Goal: Check status: Check status

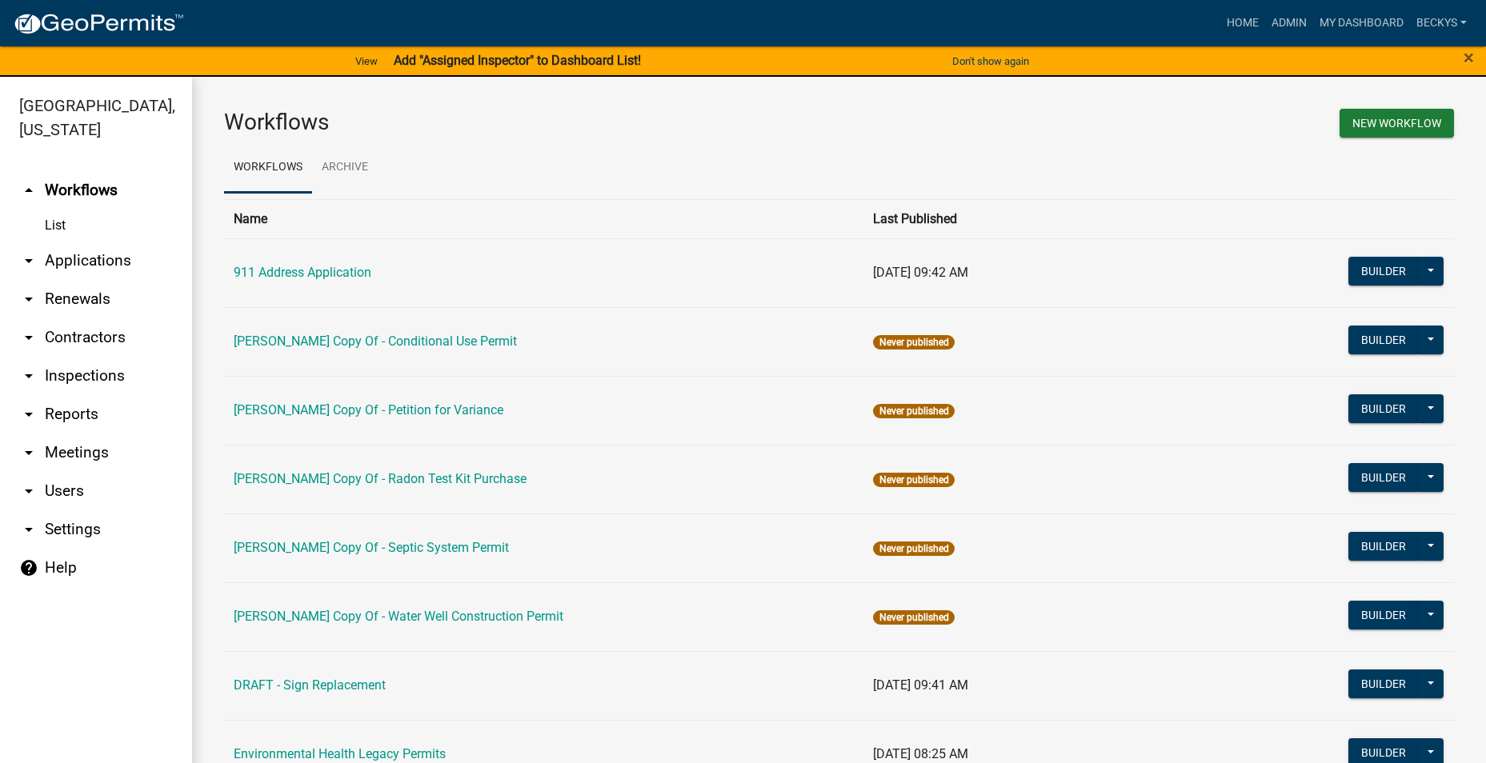
click at [109, 242] on link "arrow_drop_down Applications" at bounding box center [96, 261] width 192 height 38
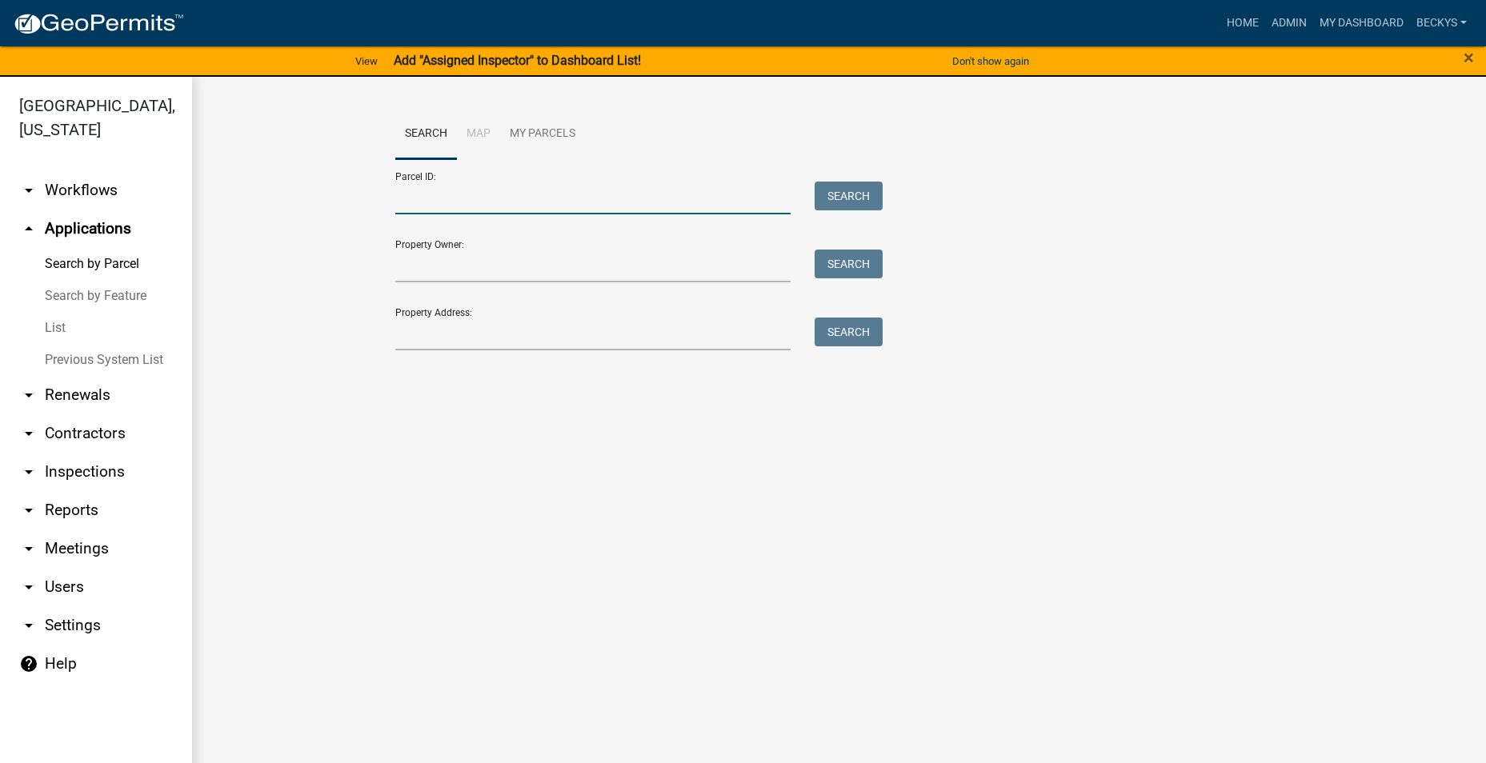
click at [404, 202] on input "Parcel ID:" at bounding box center [593, 198] width 396 height 33
click at [406, 341] on input "Property Address:" at bounding box center [593, 334] width 396 height 33
type input "port"
click at [402, 274] on input "Property Owner:" at bounding box center [593, 266] width 396 height 33
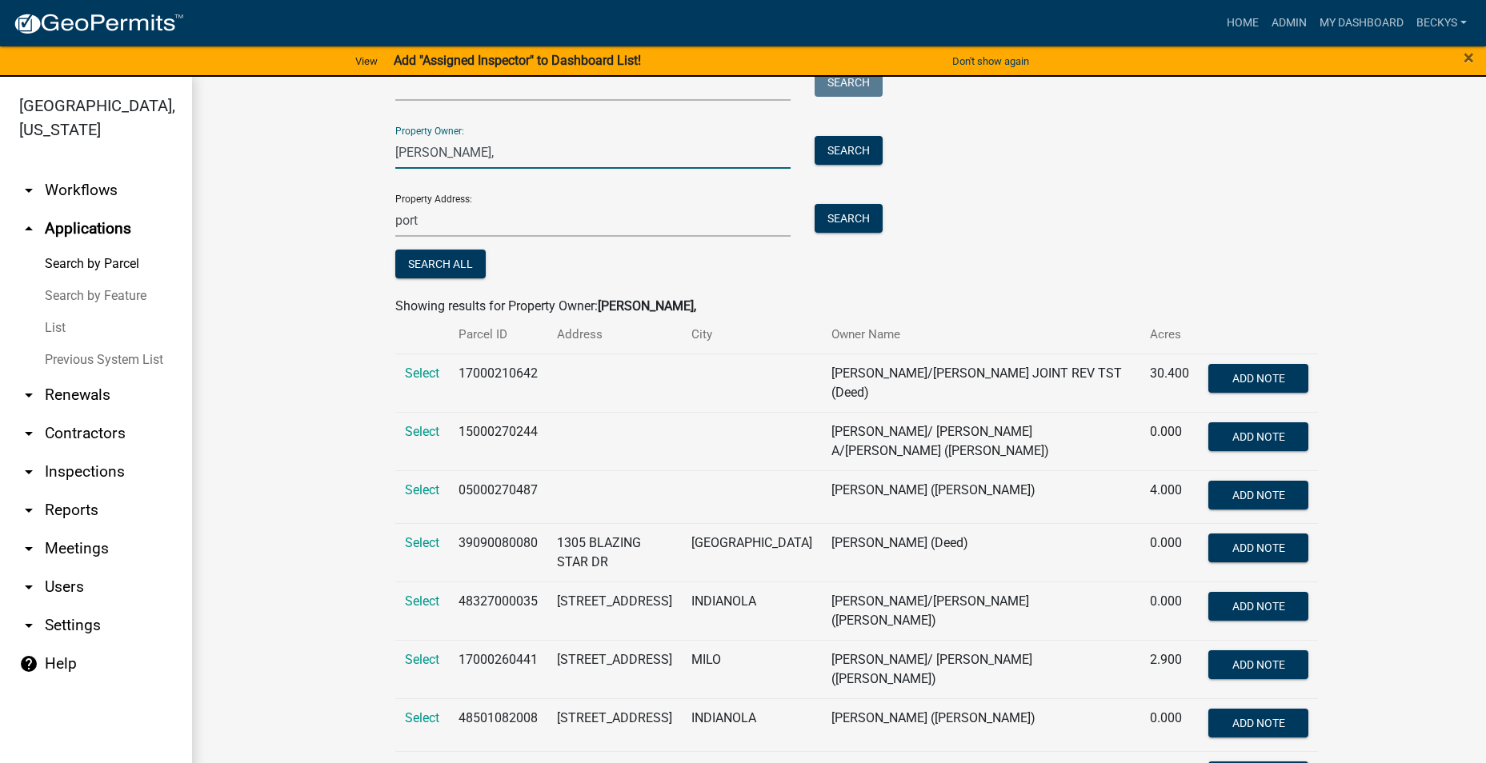
scroll to position [80, 0]
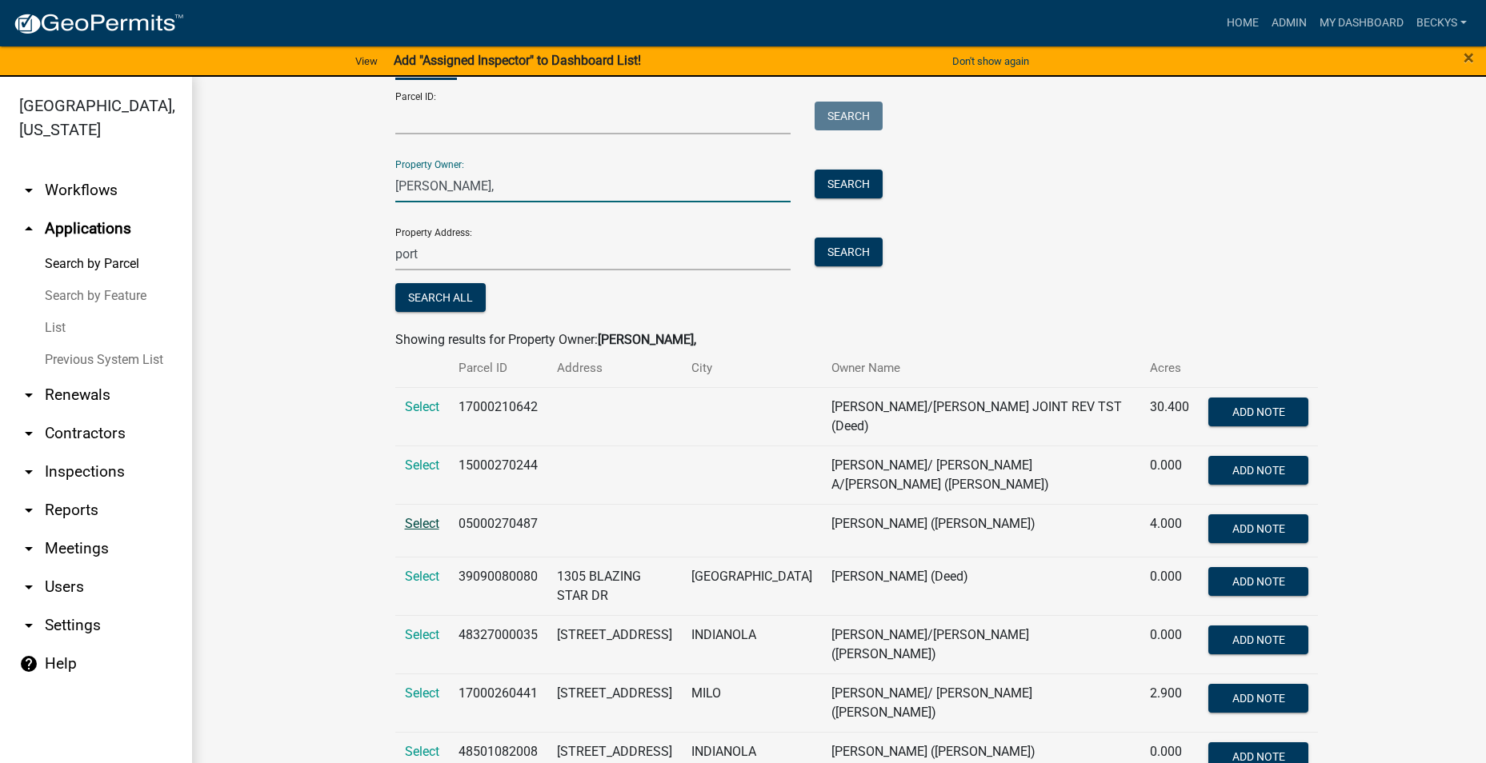
type input "[PERSON_NAME],"
click at [409, 525] on span "Select" at bounding box center [422, 523] width 34 height 15
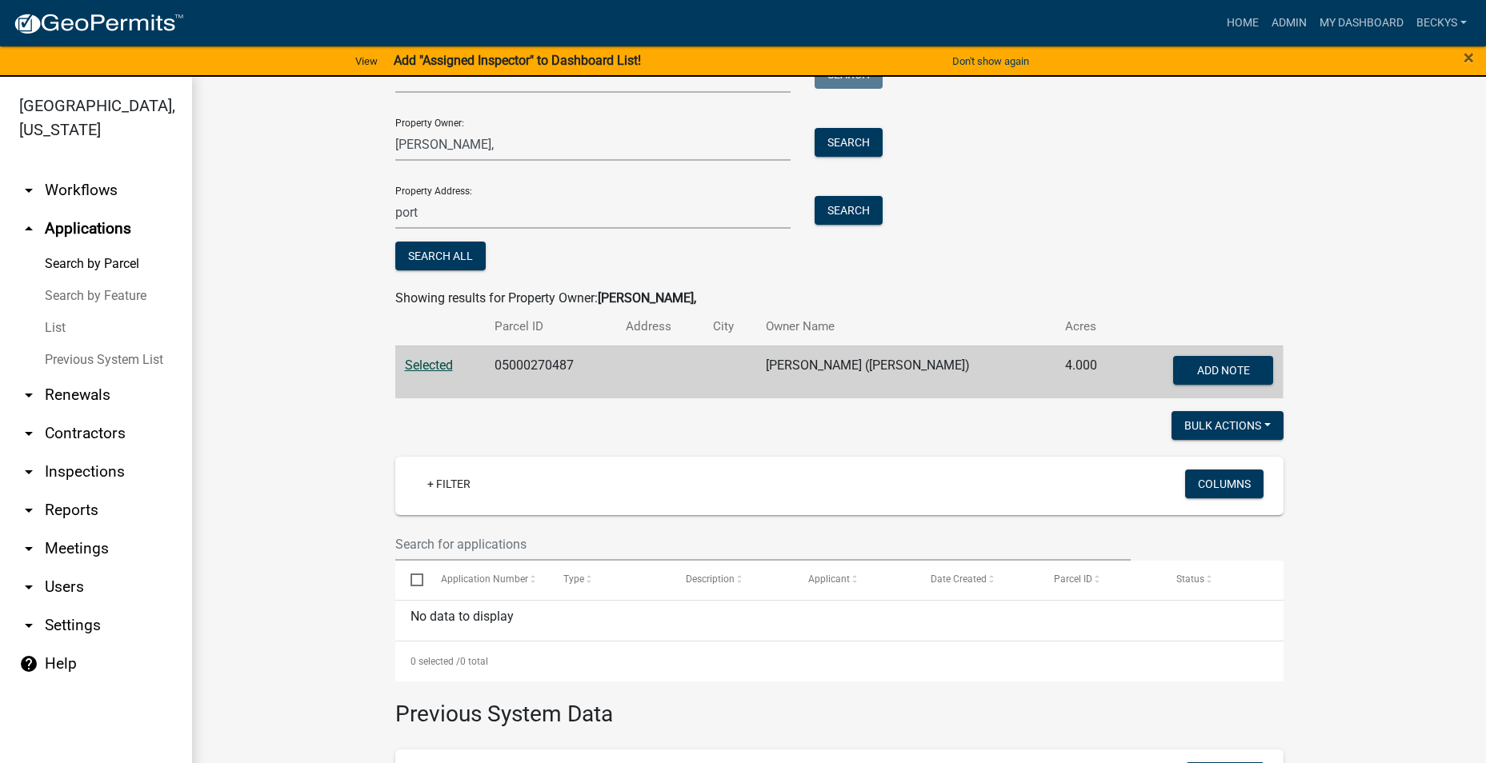
scroll to position [26, 0]
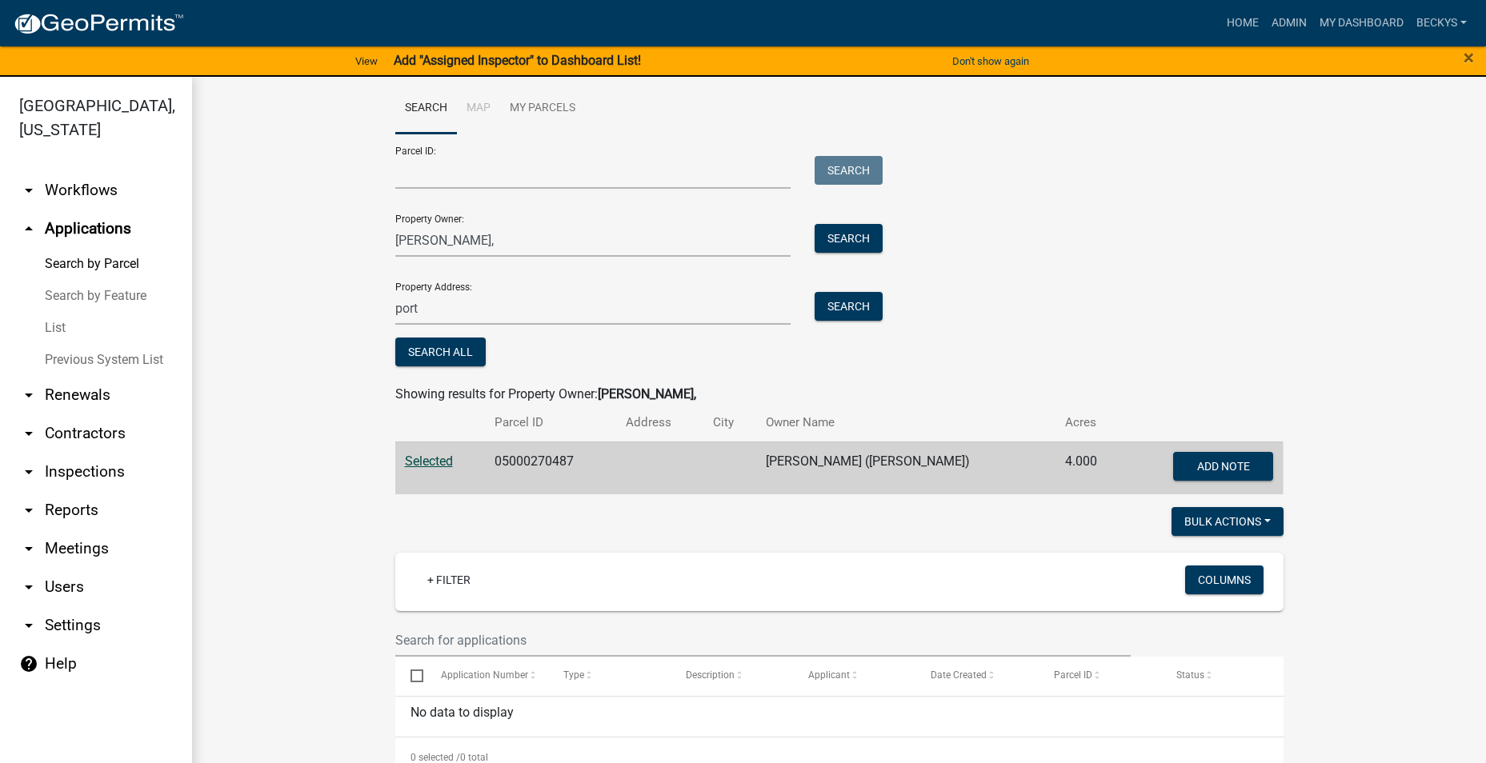
click at [436, 456] on span "Selected" at bounding box center [429, 461] width 48 height 15
click at [411, 179] on input "Parcel ID:" at bounding box center [593, 172] width 396 height 33
type input "05000270487"
drag, startPoint x: 433, startPoint y: 243, endPoint x: 382, endPoint y: 241, distance: 50.5
click at [383, 241] on div "[PERSON_NAME]," at bounding box center [593, 240] width 420 height 33
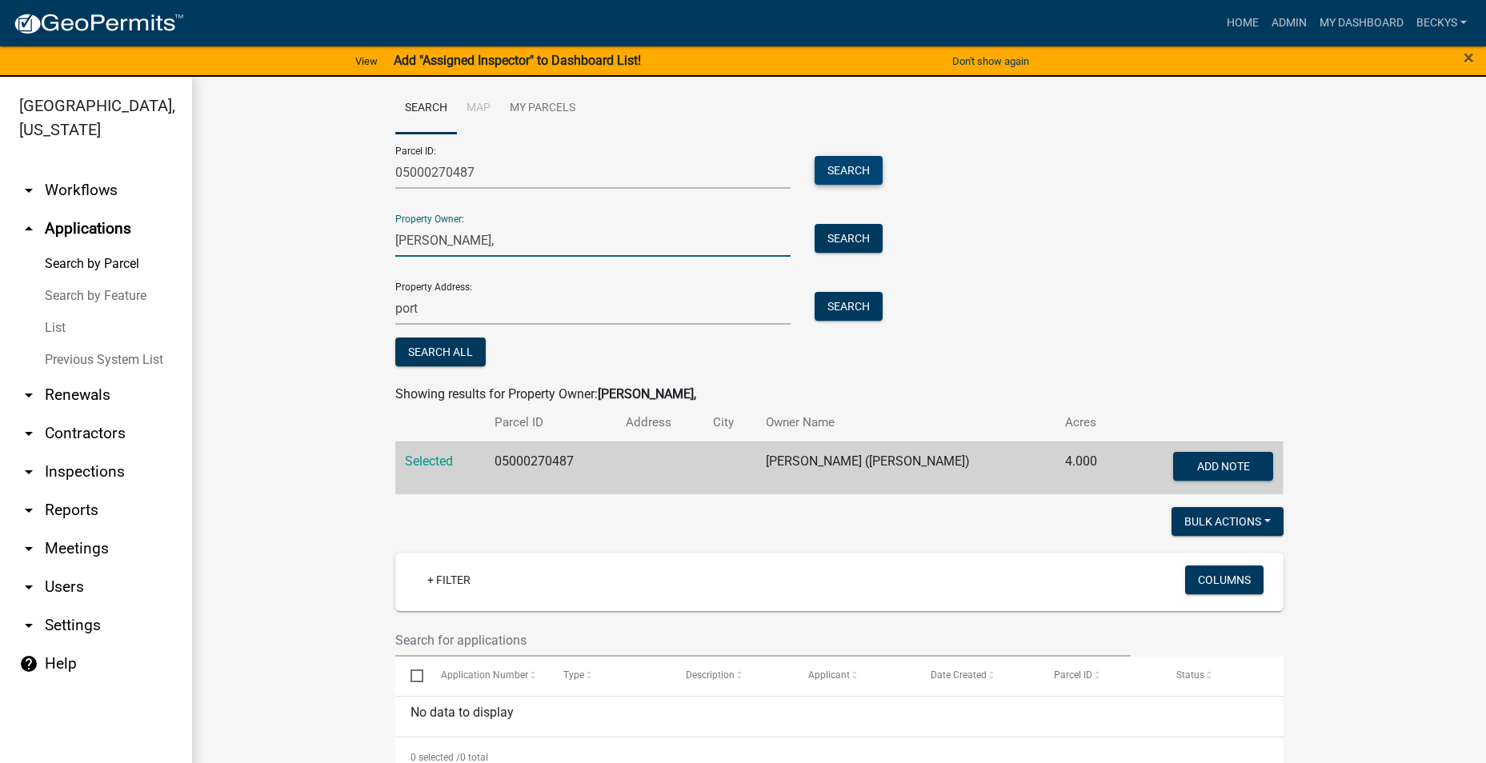
click at [835, 167] on button "Search" at bounding box center [849, 170] width 68 height 29
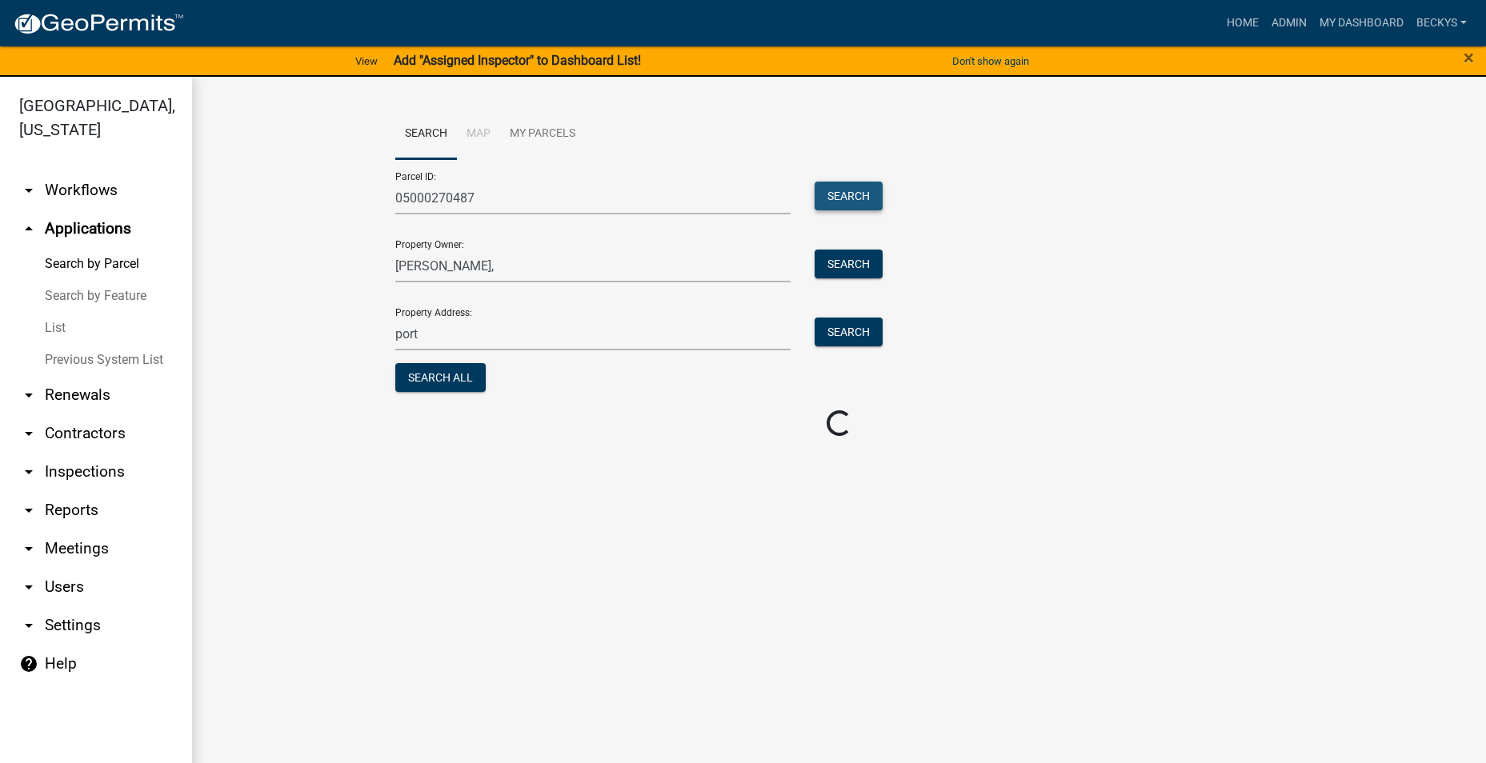
scroll to position [0, 0]
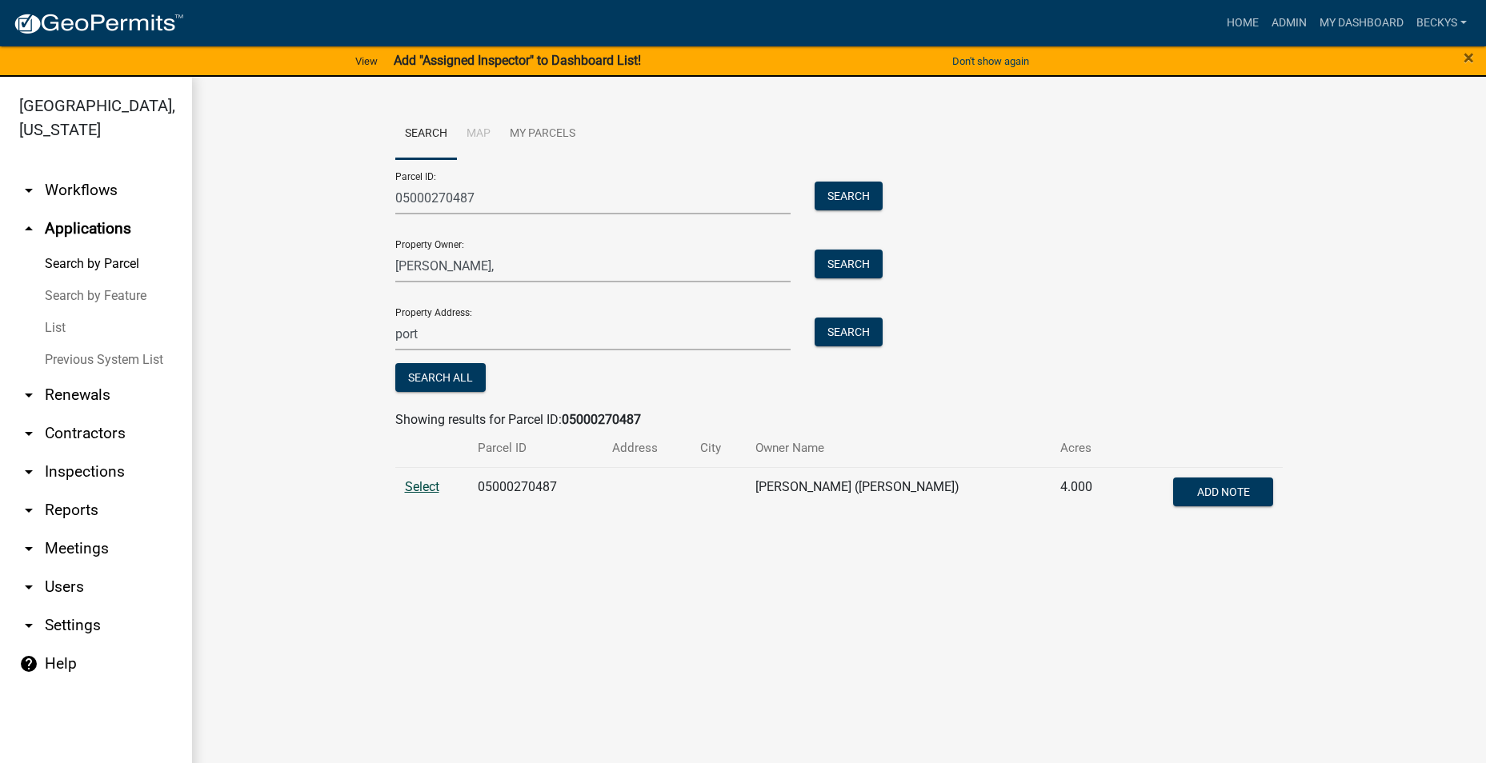
click at [431, 483] on span "Select" at bounding box center [422, 486] width 34 height 15
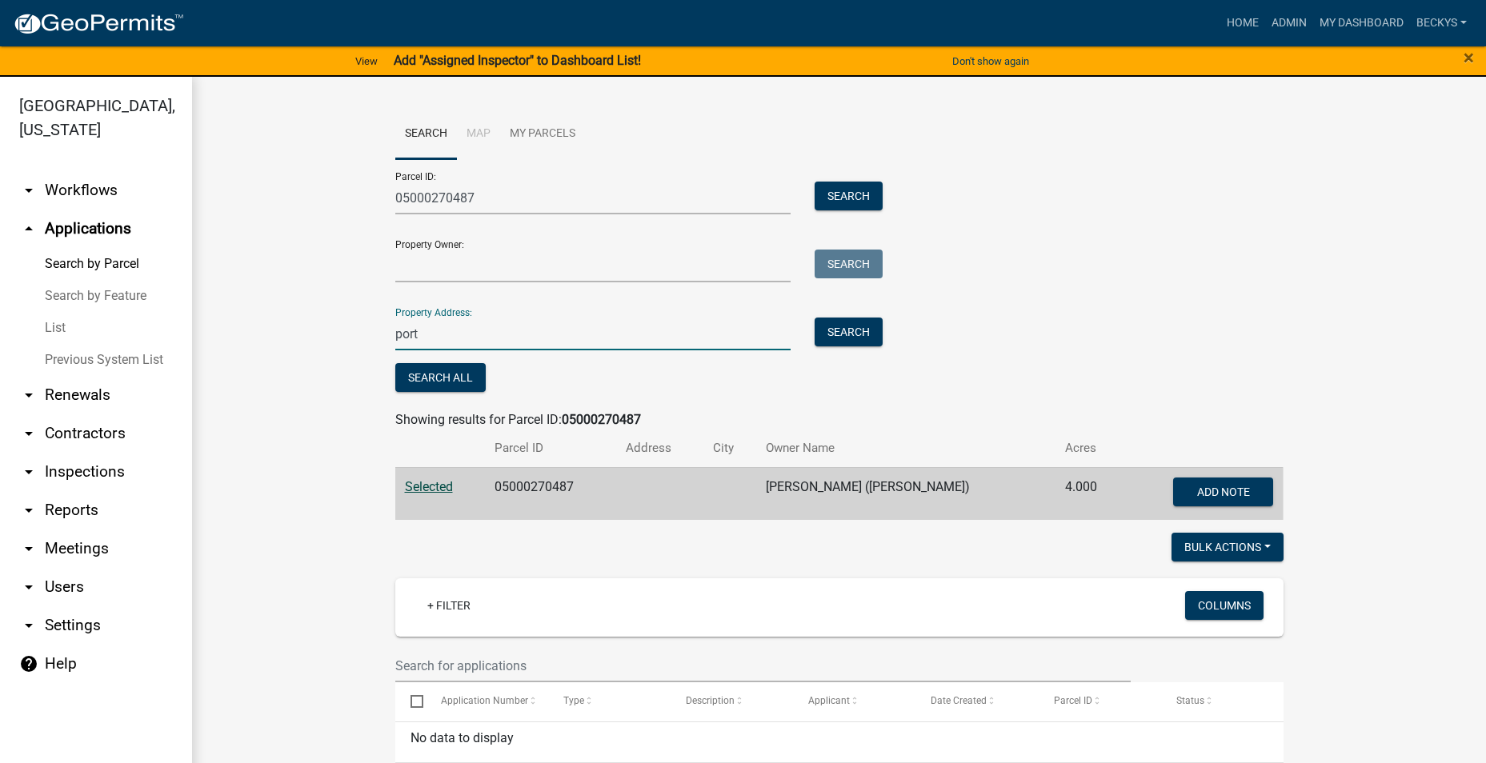
drag, startPoint x: 423, startPoint y: 336, endPoint x: 370, endPoint y: 331, distance: 53.8
click at [370, 332] on wm-workflow-application-search-view "Search Map My Parcels Parcel ID: 05000270487 Search Property Owner: Search Prop…" at bounding box center [839, 602] width 1230 height 987
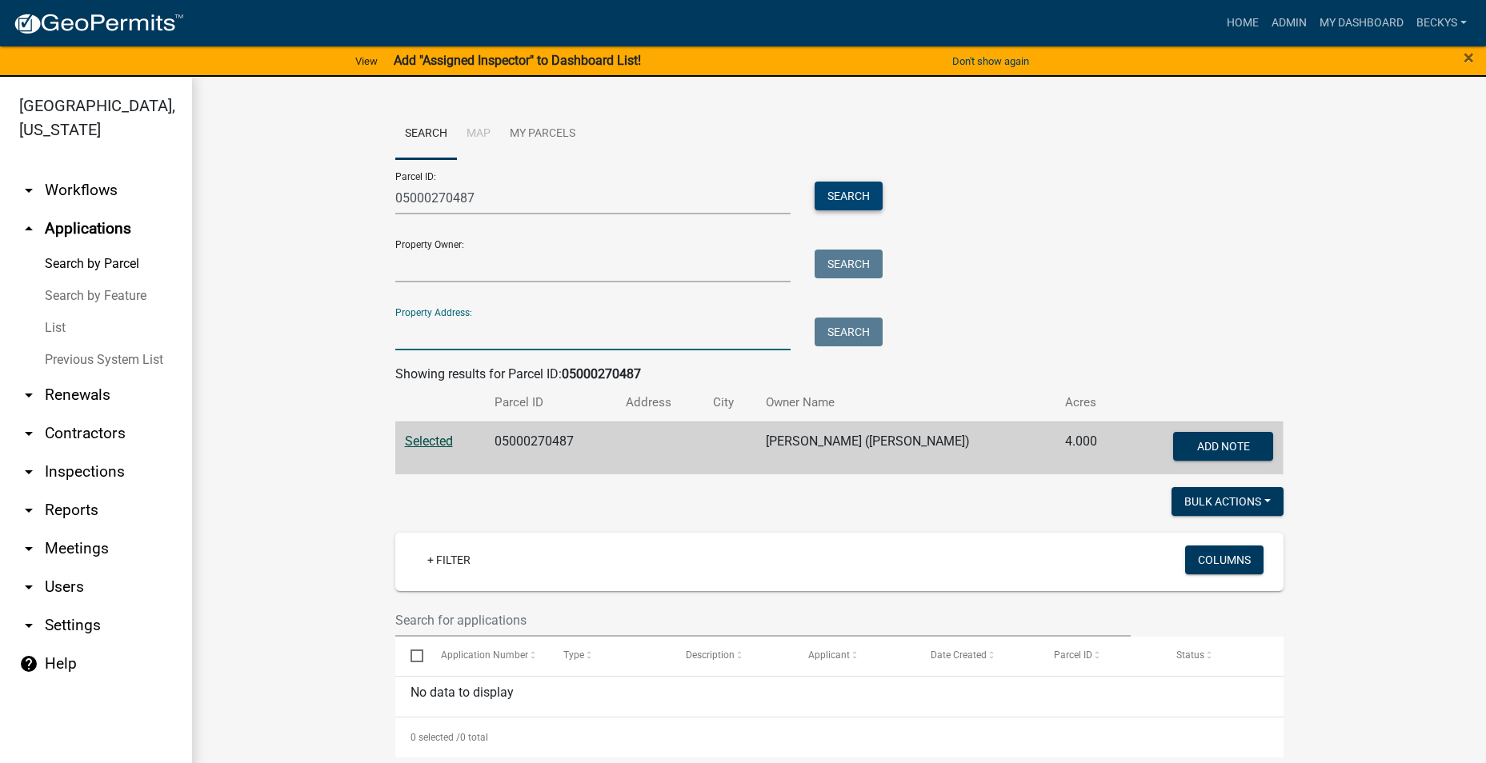
click at [855, 190] on button "Search" at bounding box center [849, 196] width 68 height 29
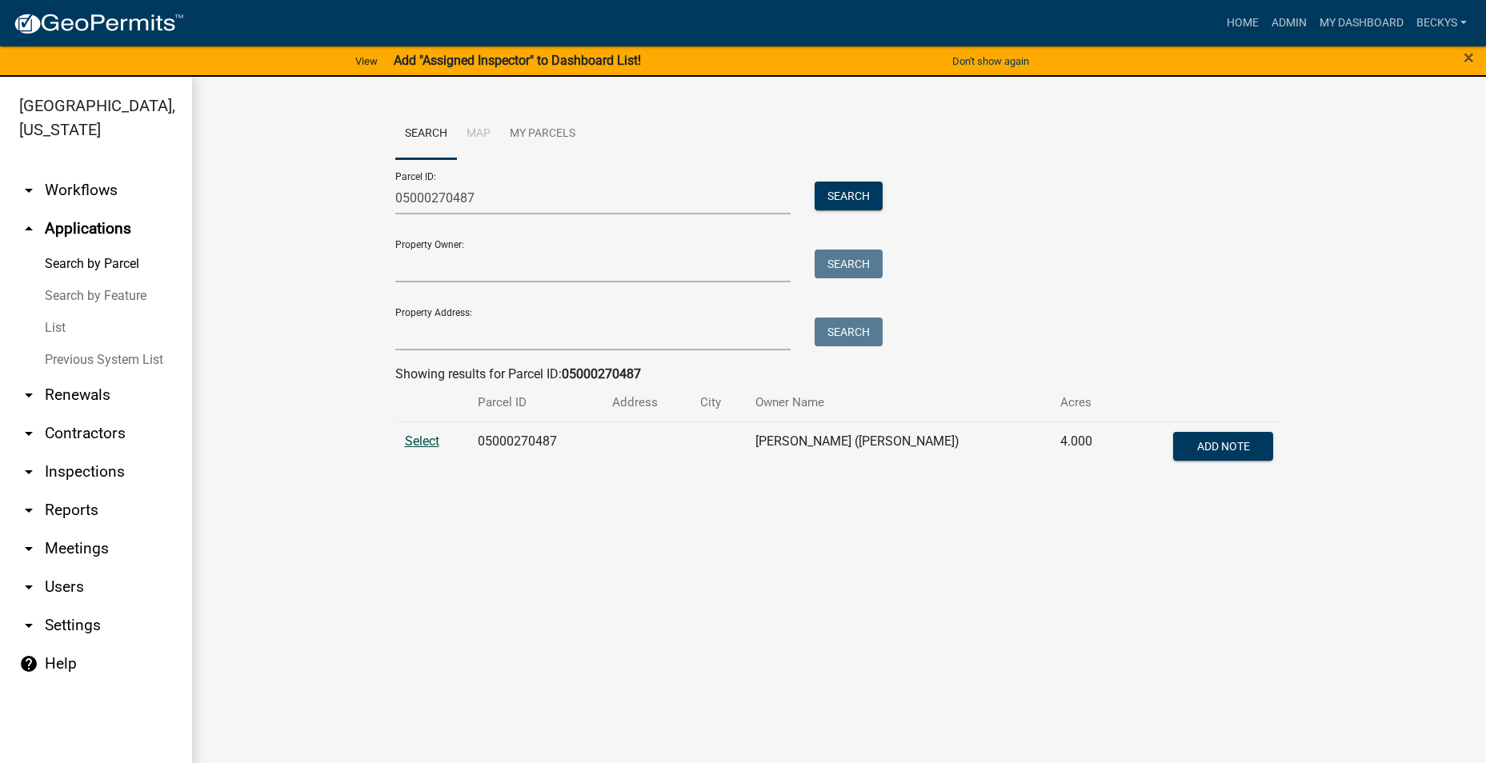
click at [421, 444] on span "Select" at bounding box center [422, 441] width 34 height 15
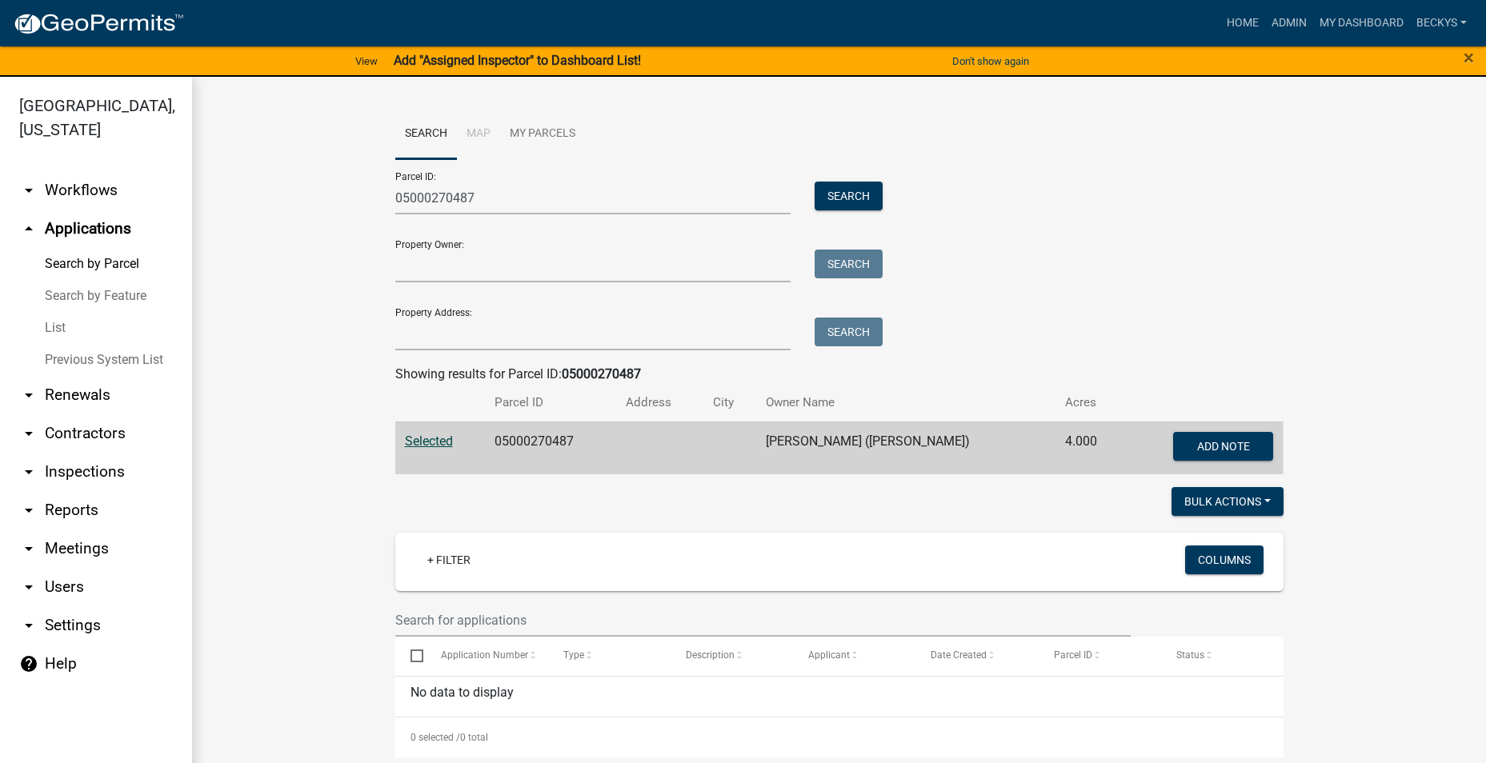
click at [65, 312] on link "List" at bounding box center [96, 328] width 192 height 32
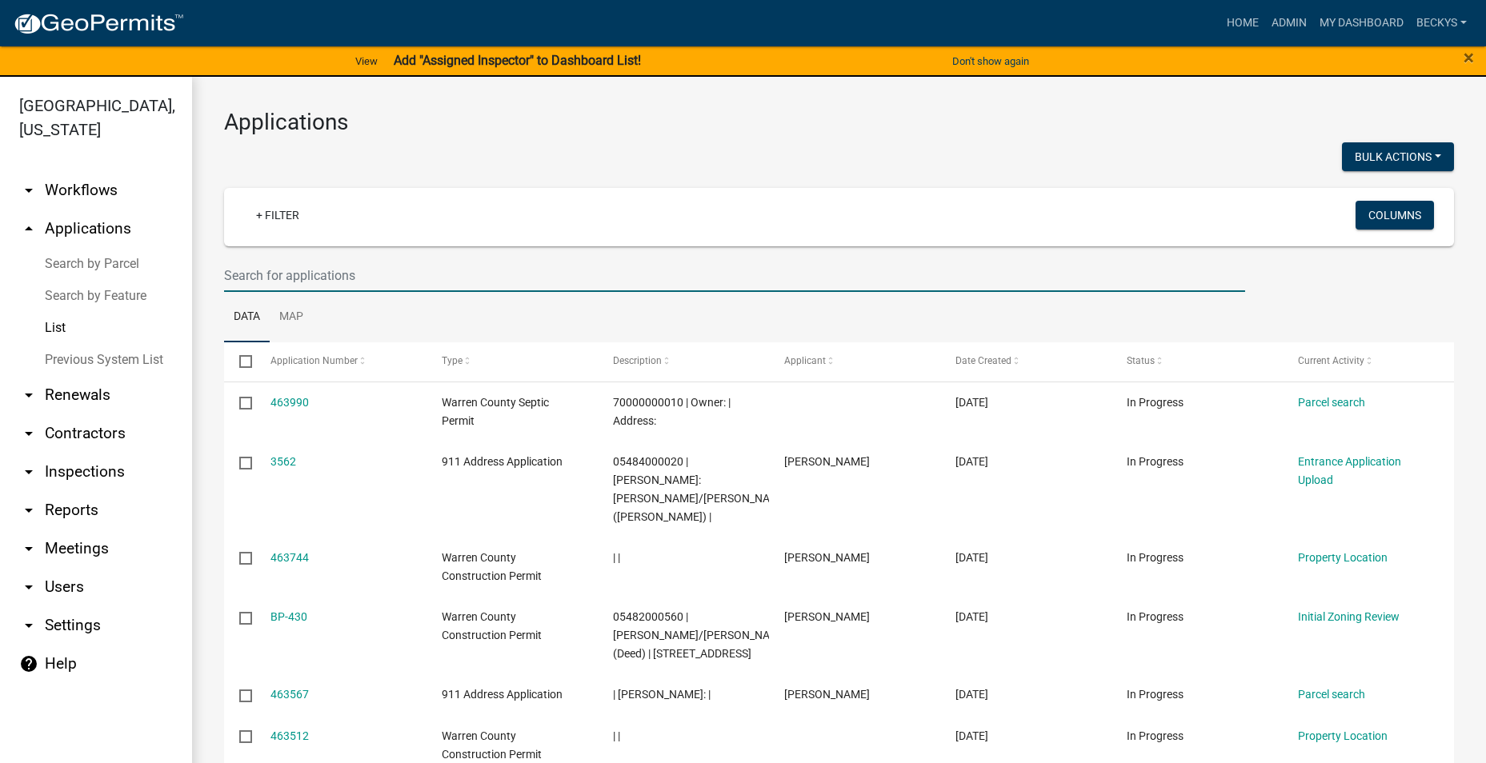
click at [256, 272] on input "text" at bounding box center [734, 275] width 1021 height 33
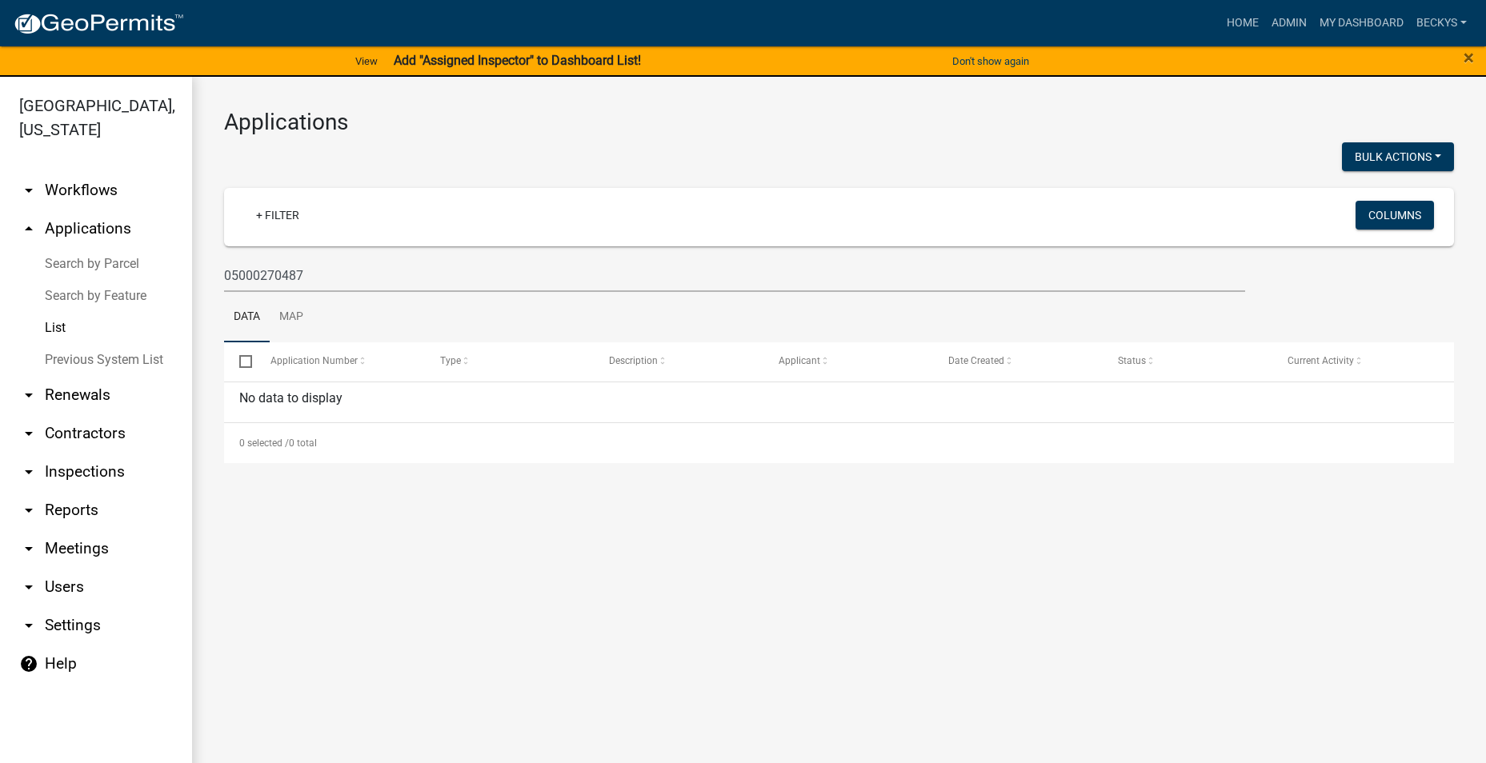
click at [62, 312] on link "List" at bounding box center [96, 328] width 192 height 32
drag, startPoint x: 305, startPoint y: 275, endPoint x: 187, endPoint y: 277, distance: 117.6
click at [187, 277] on div "[GEOGRAPHIC_DATA], [US_STATE] arrow_drop_down Workflows List arrow_drop_up Appl…" at bounding box center [743, 430] width 1486 height 706
type input "[PERSON_NAME]"
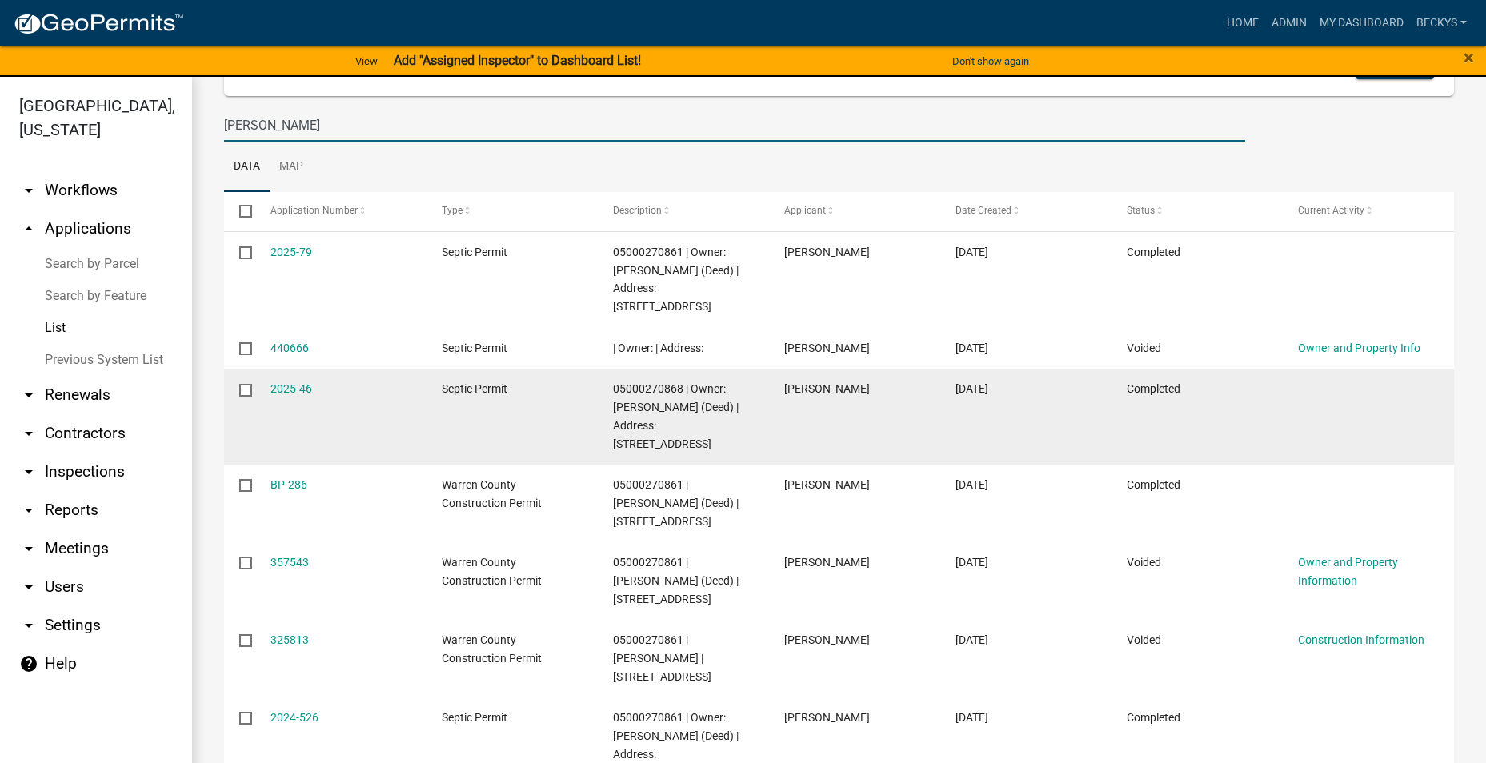
scroll to position [160, 0]
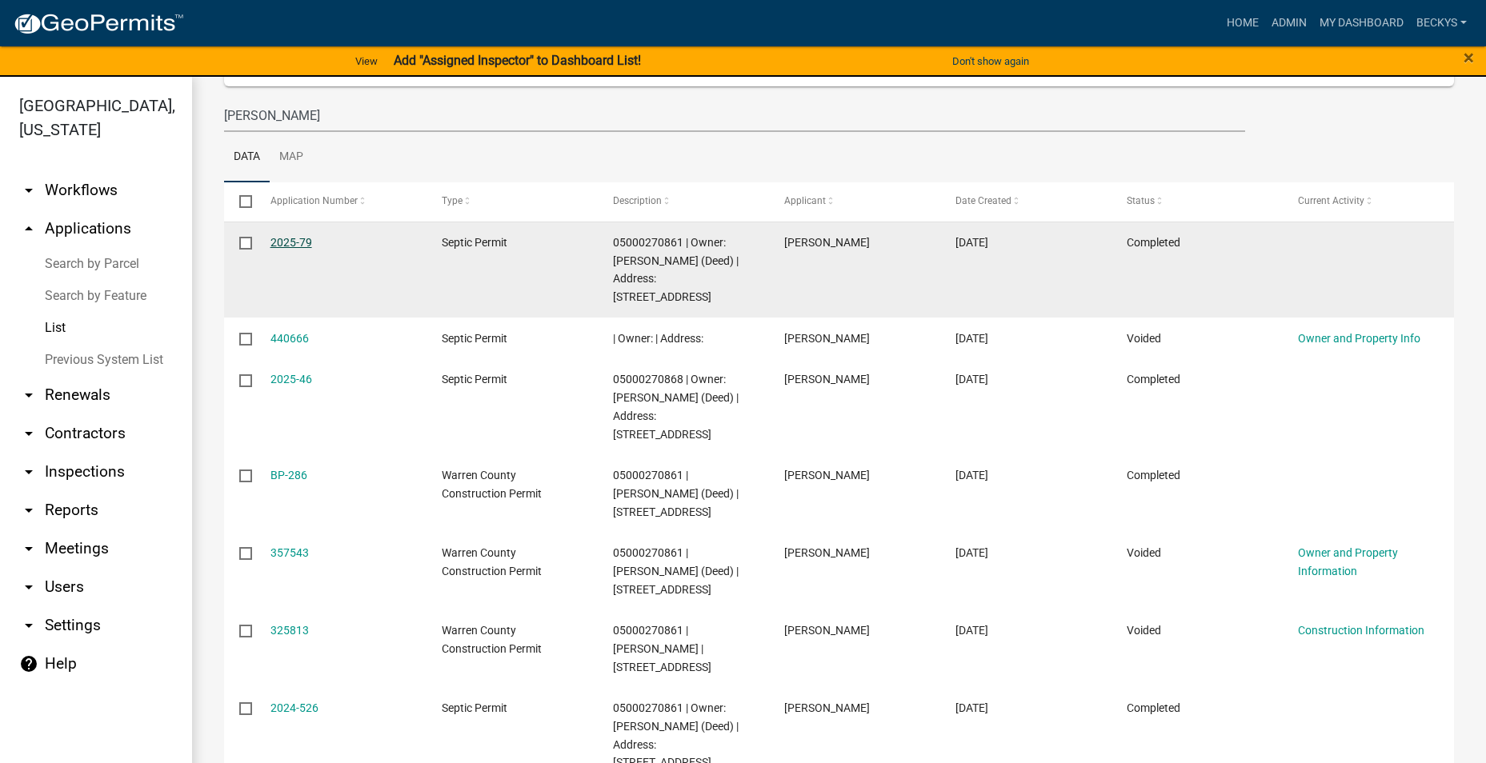
click at [303, 241] on link "2025-79" at bounding box center [291, 242] width 42 height 13
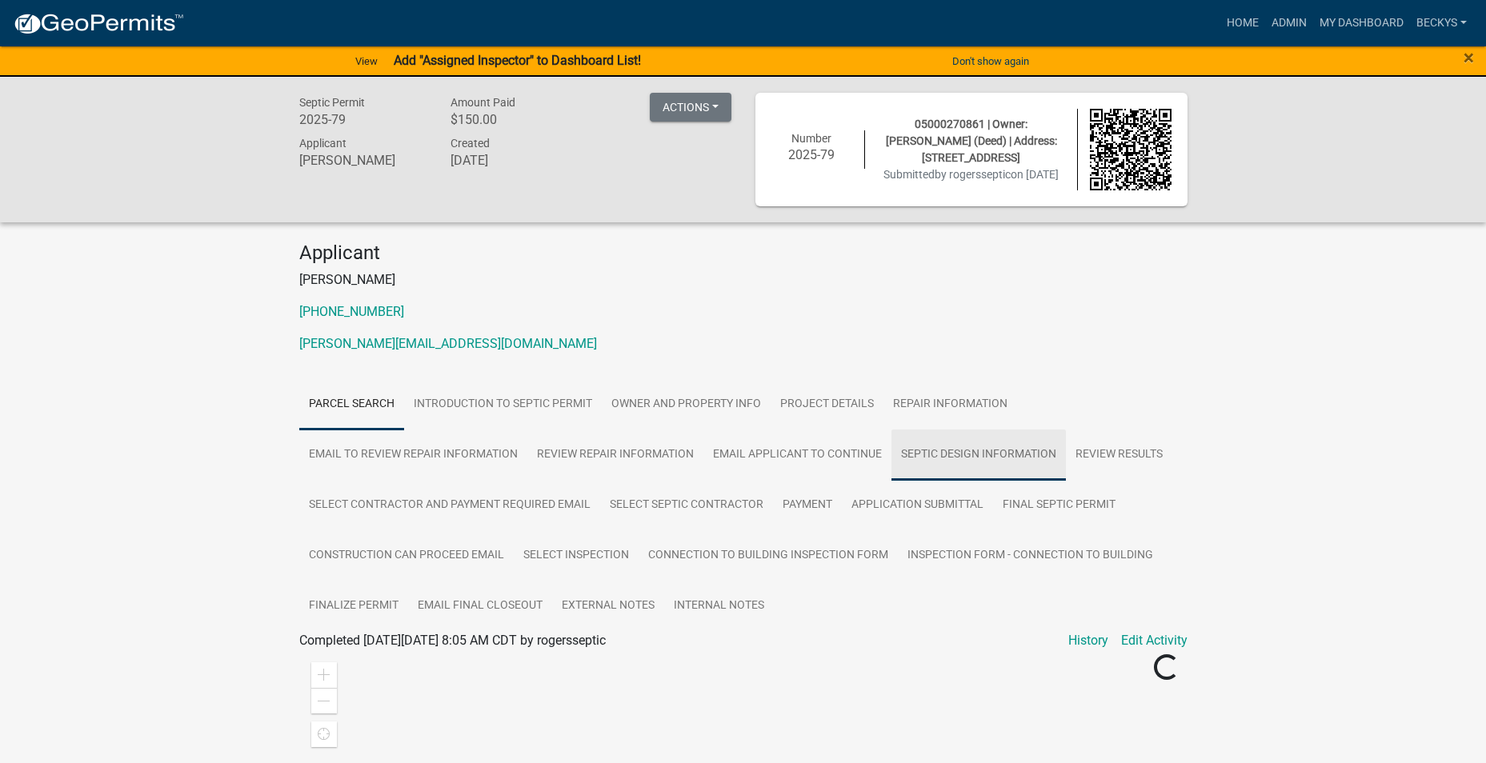
click at [921, 450] on link "Septic Design Information" at bounding box center [978, 455] width 174 height 51
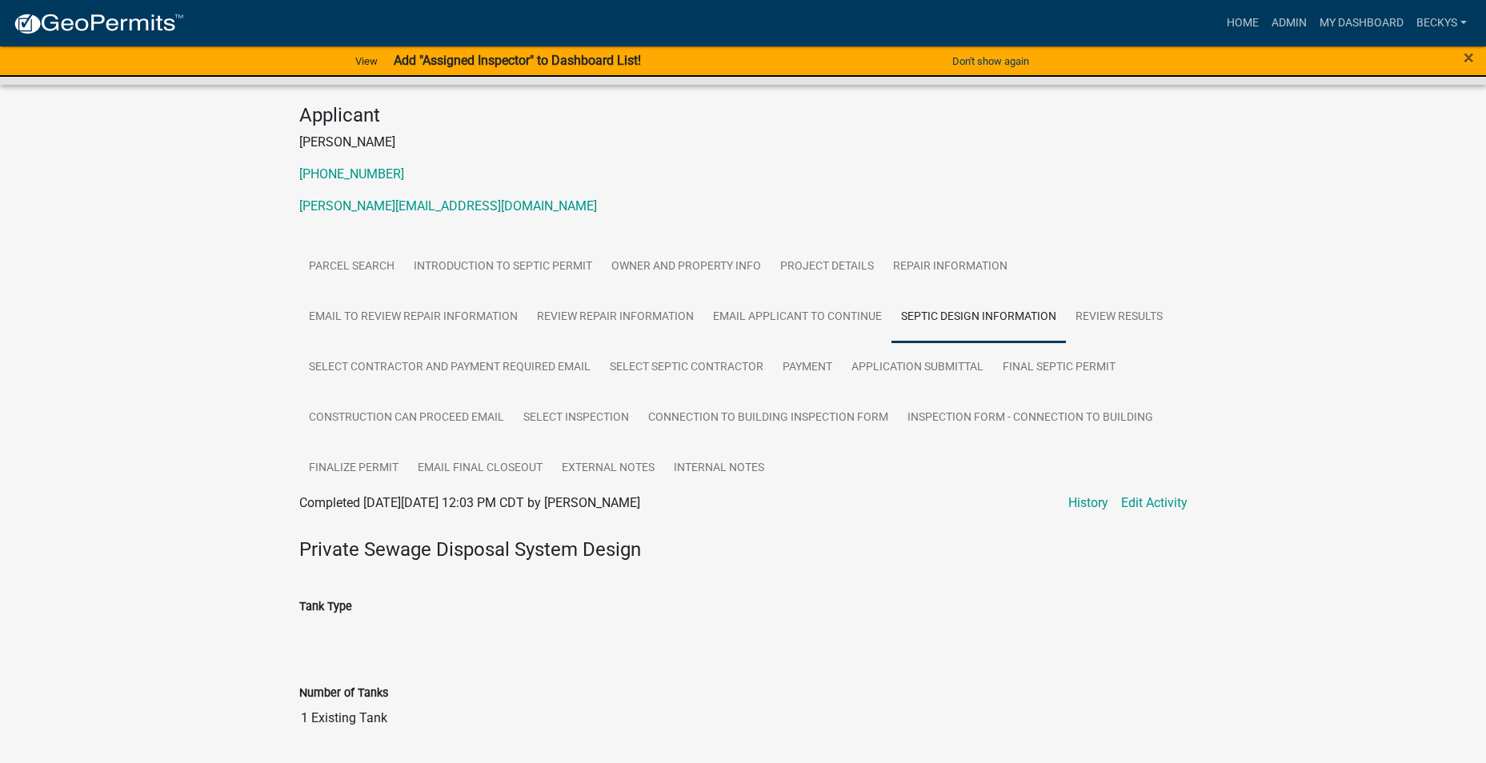
scroll to position [108, 0]
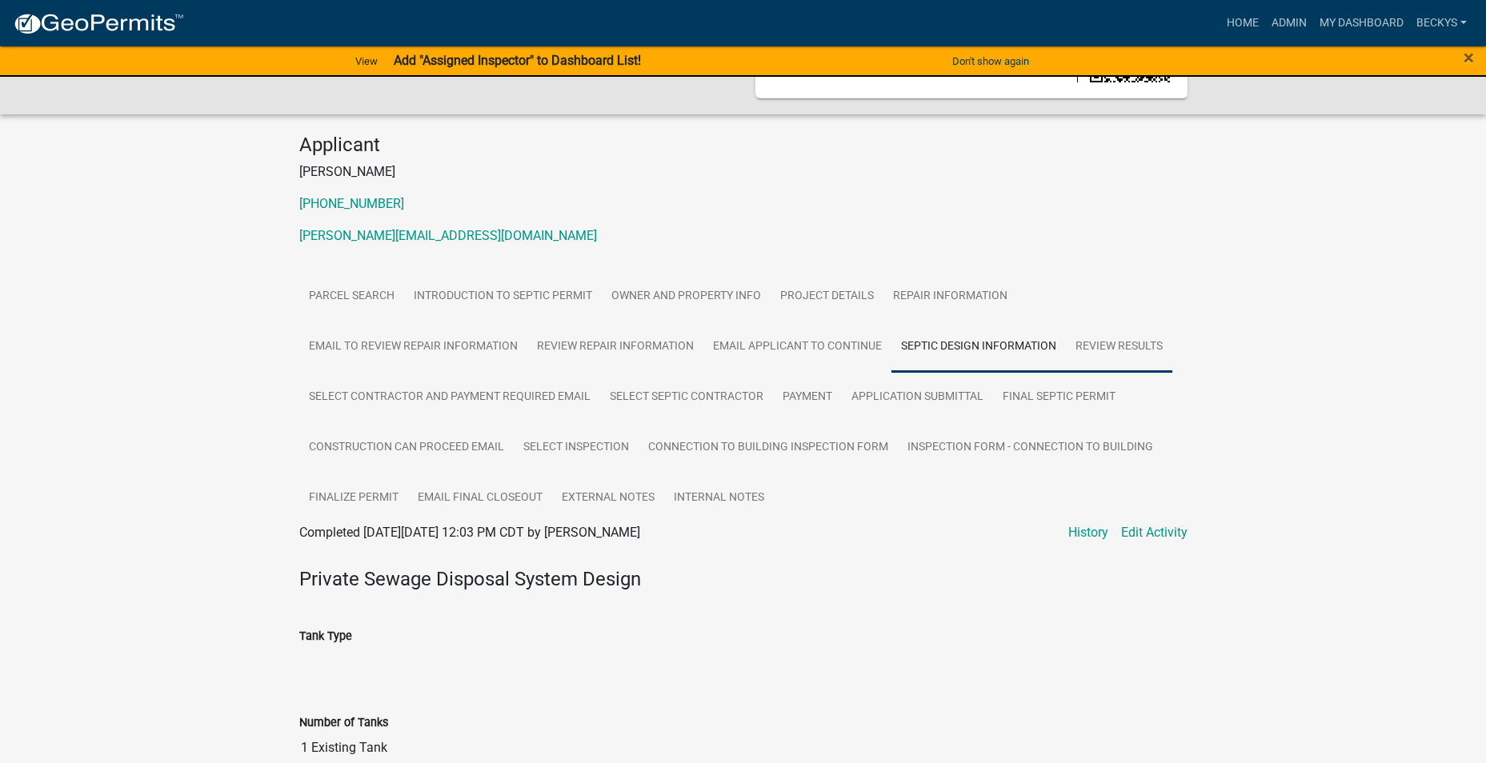
click at [1101, 348] on link "Review Results" at bounding box center [1119, 347] width 106 height 51
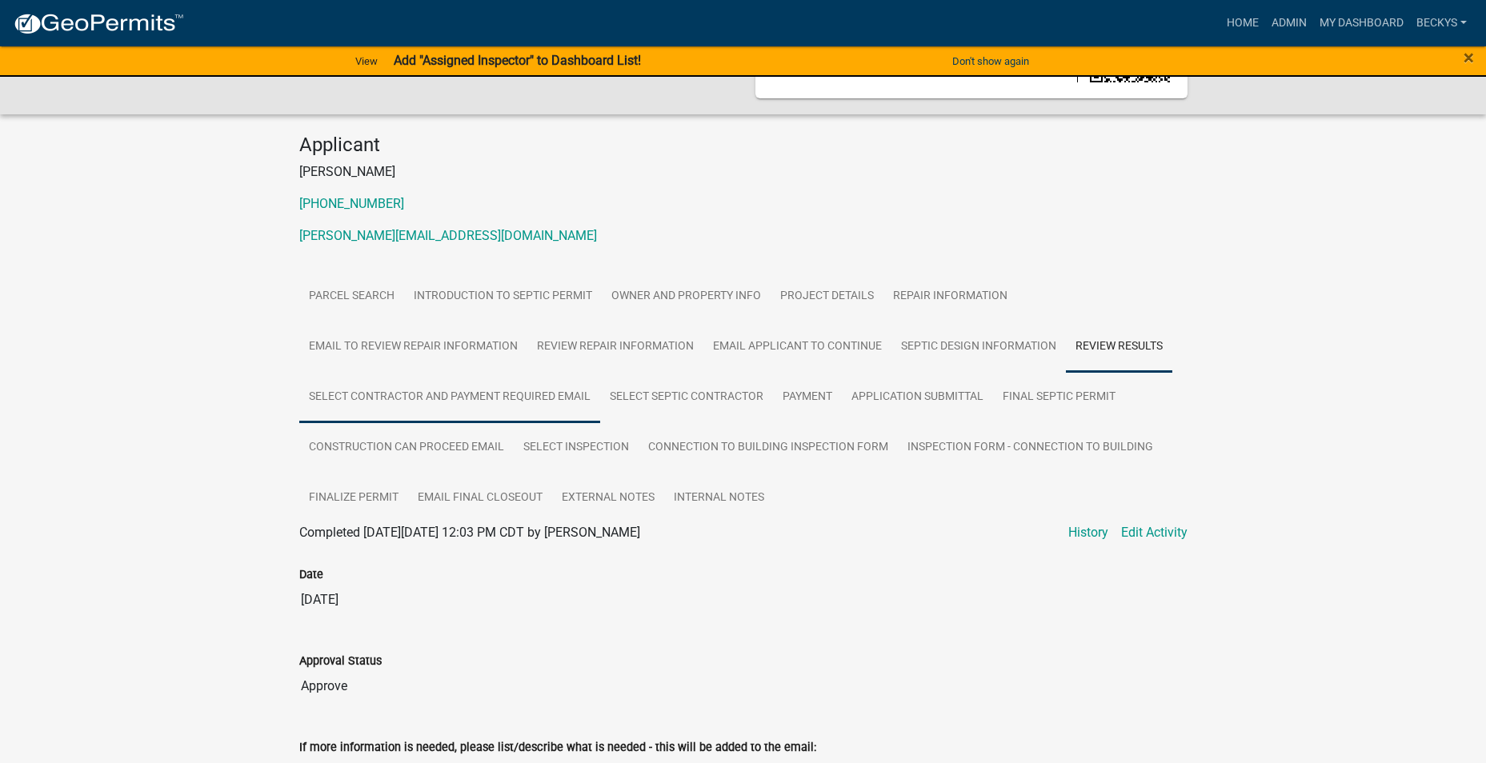
click at [440, 398] on link "Select Contractor and Payment Required Email" at bounding box center [449, 397] width 301 height 51
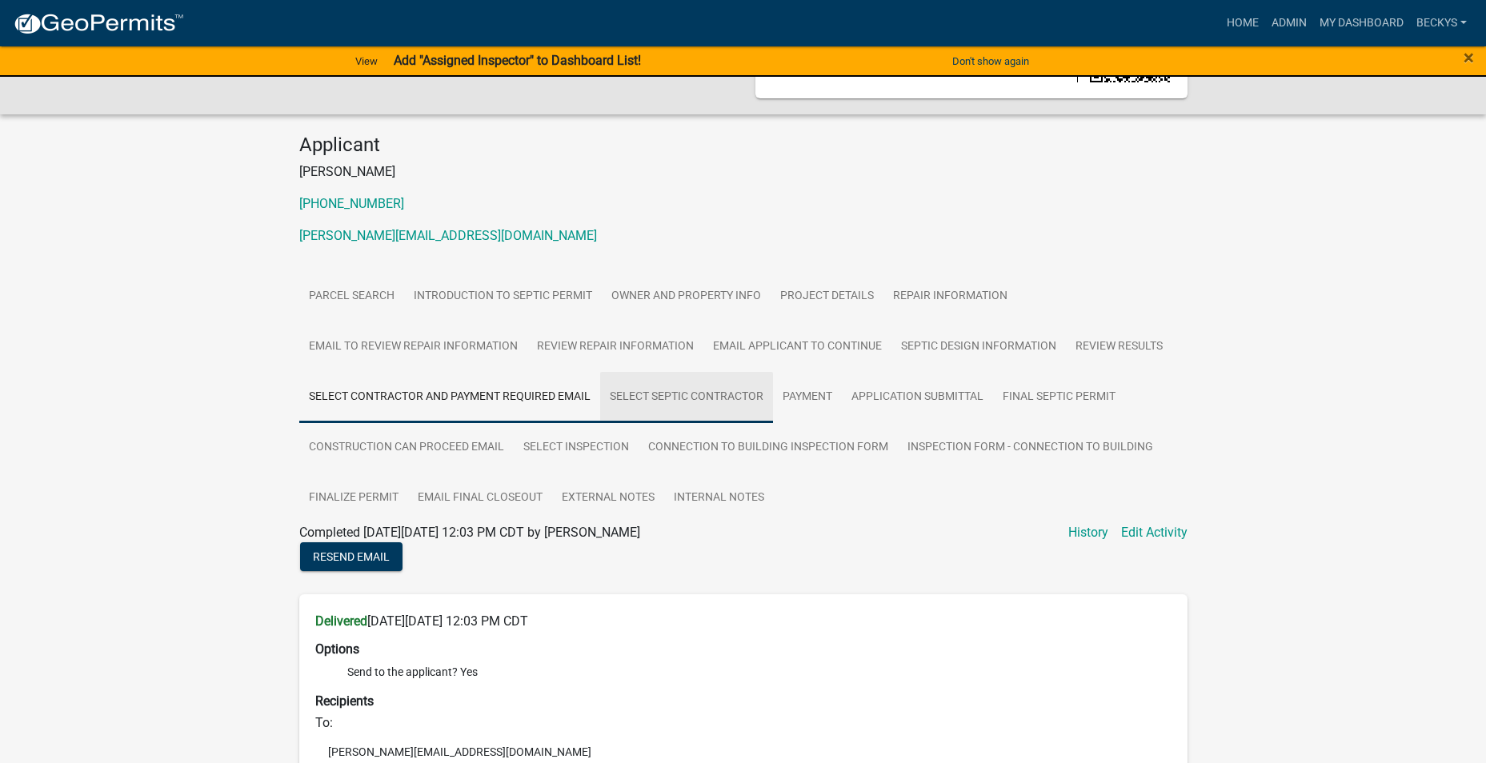
click at [662, 402] on link "Select Septic Contractor" at bounding box center [686, 397] width 173 height 51
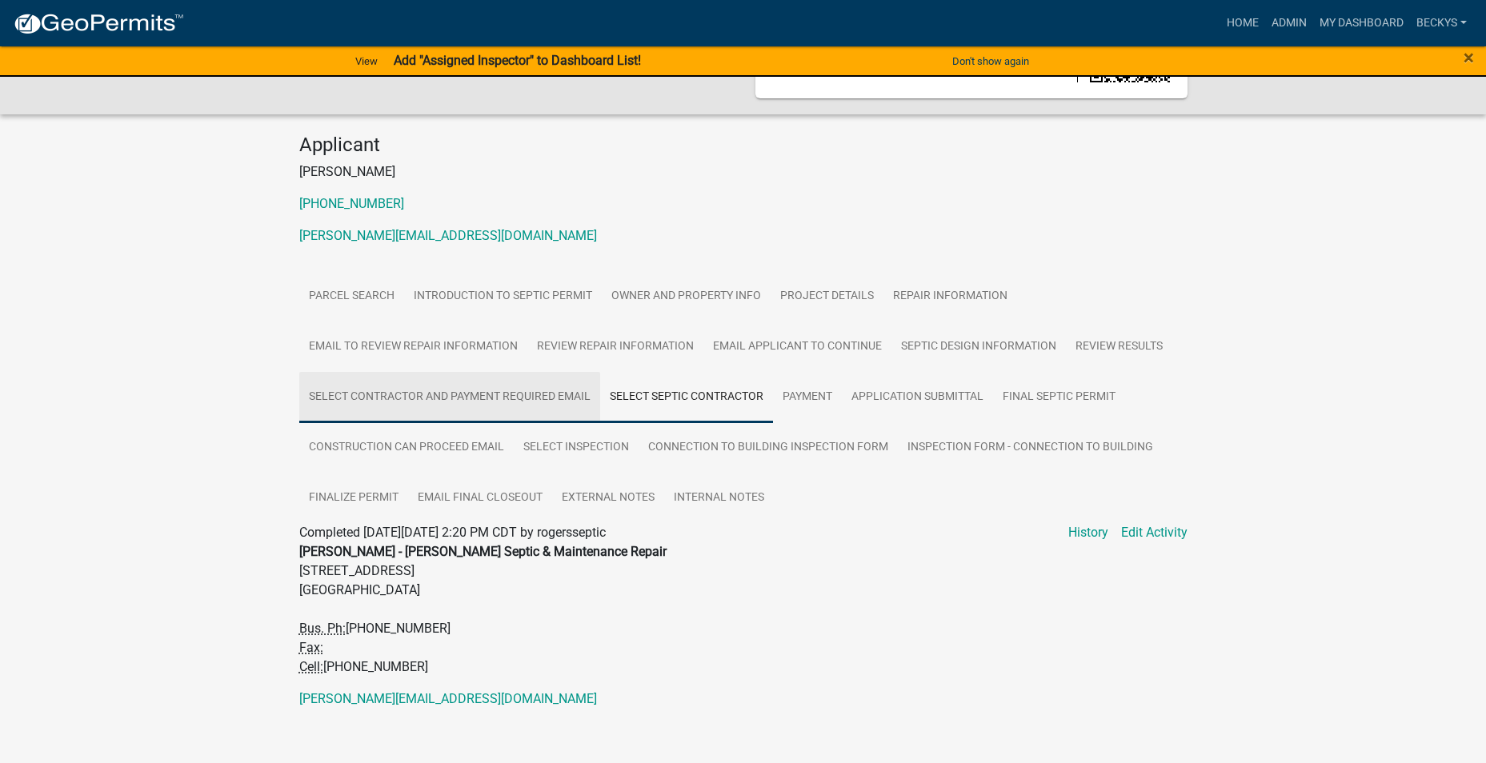
click at [482, 396] on link "Select Contractor and Payment Required Email" at bounding box center [449, 397] width 301 height 51
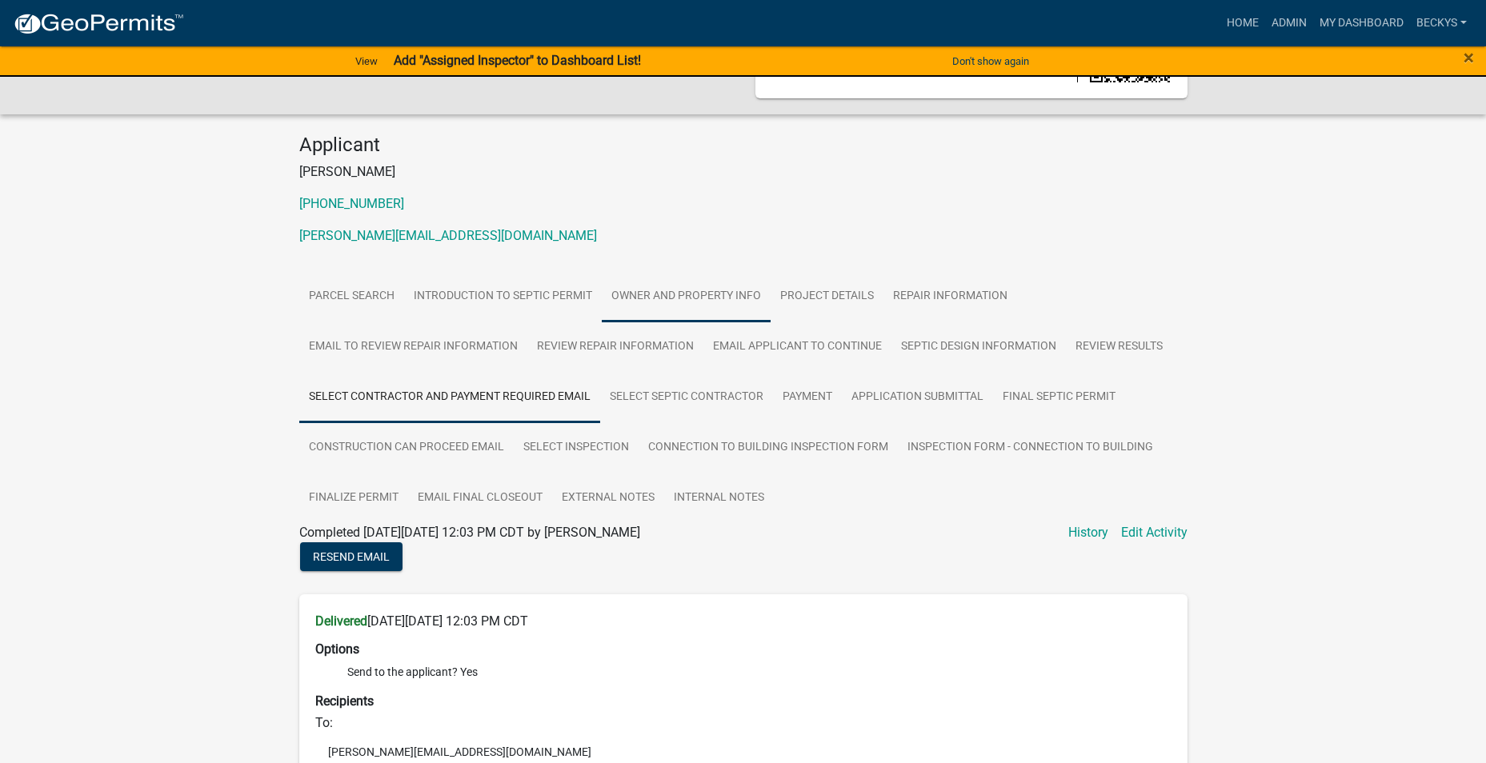
click at [646, 301] on link "Owner and Property Info" at bounding box center [686, 296] width 169 height 51
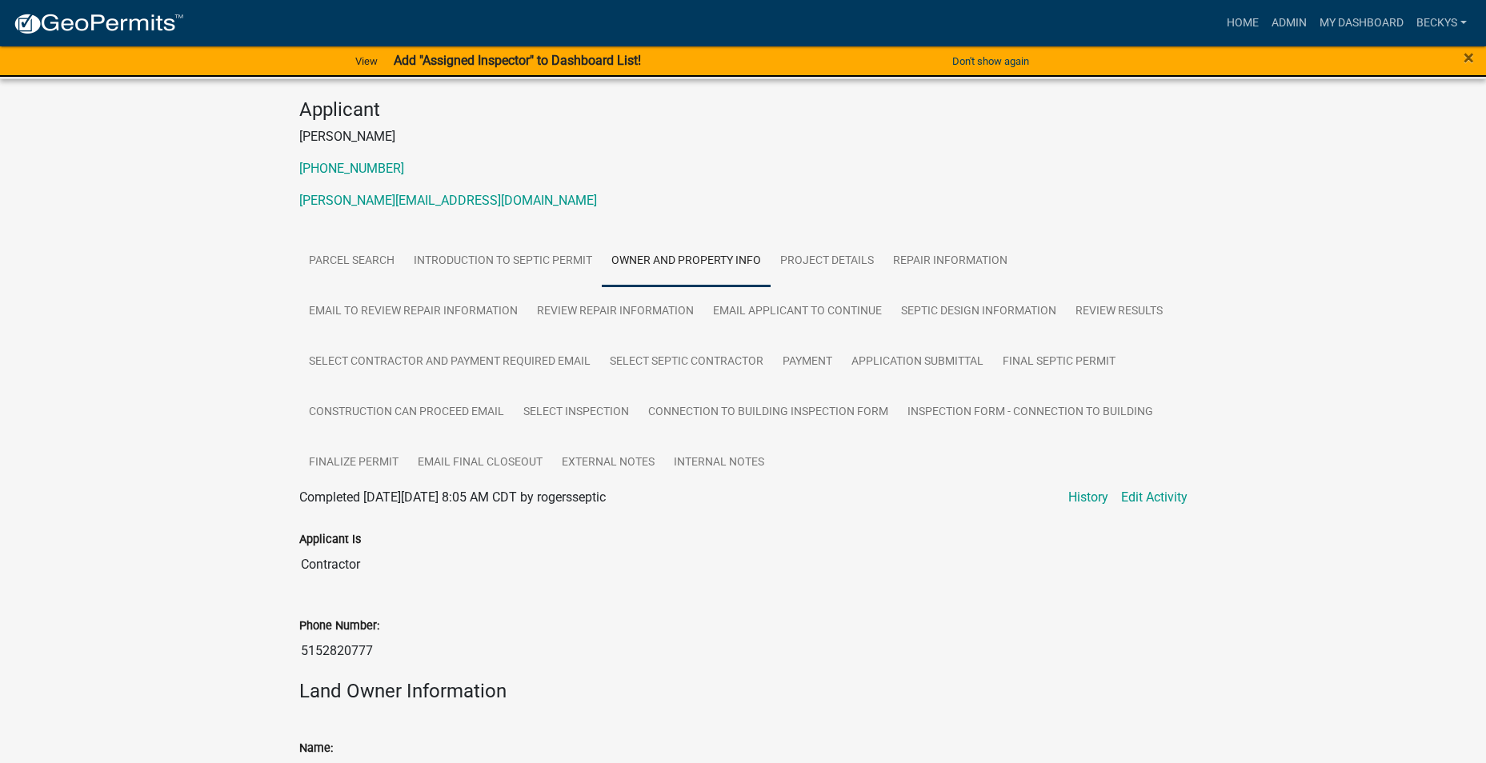
scroll to position [0, 0]
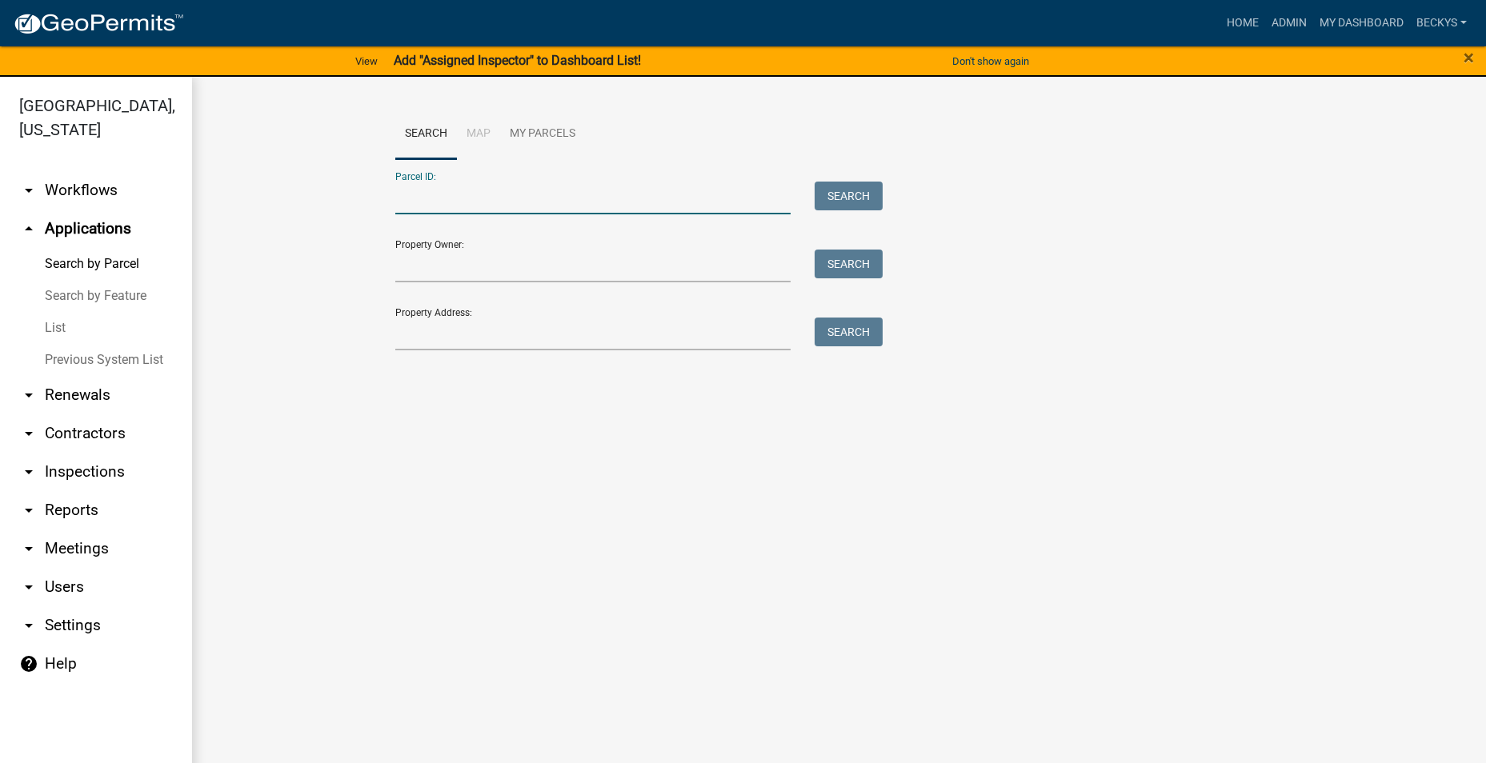
click at [406, 197] on input "Parcel ID:" at bounding box center [593, 198] width 396 height 33
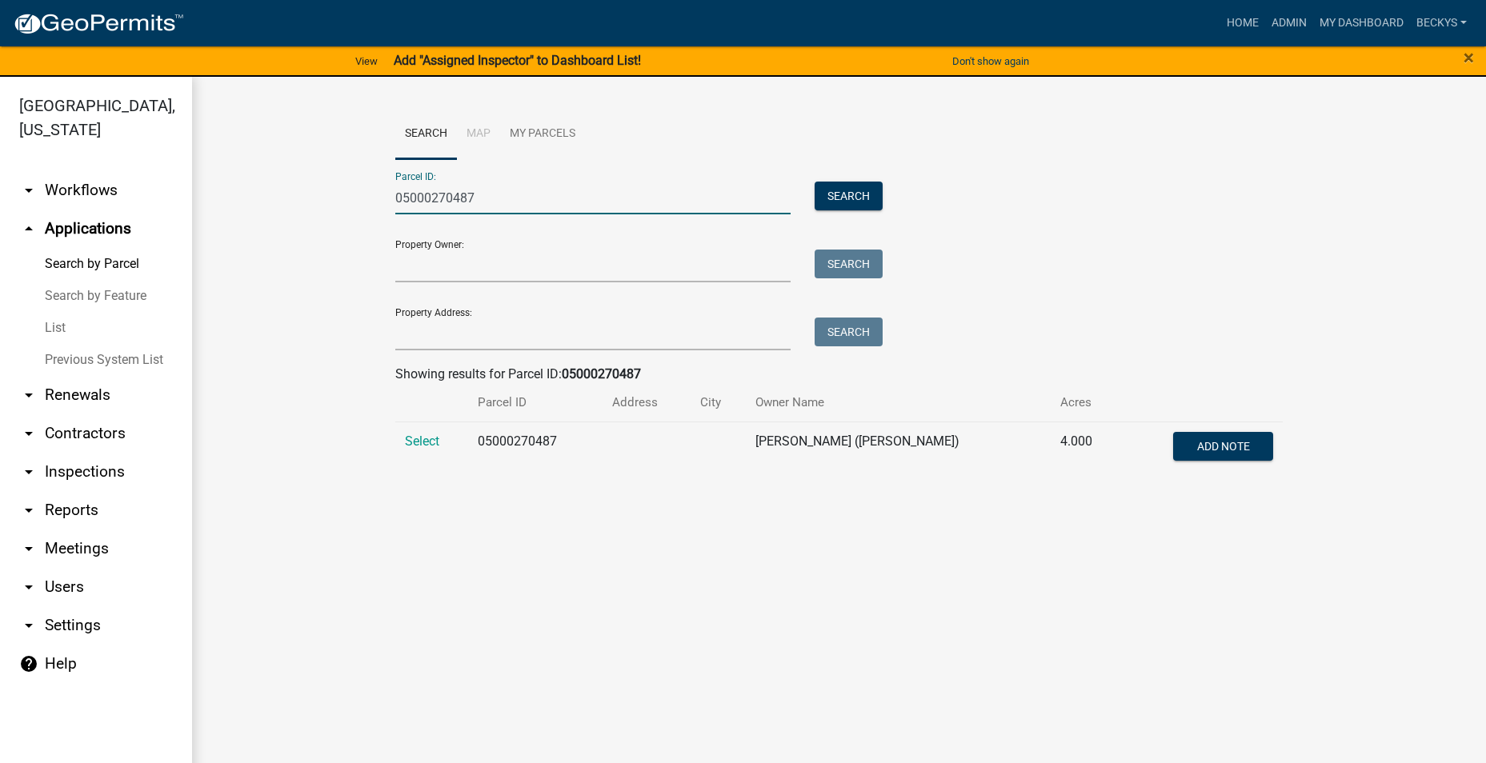
type input "05000270487"
click at [420, 442] on span "Select" at bounding box center [422, 441] width 34 height 15
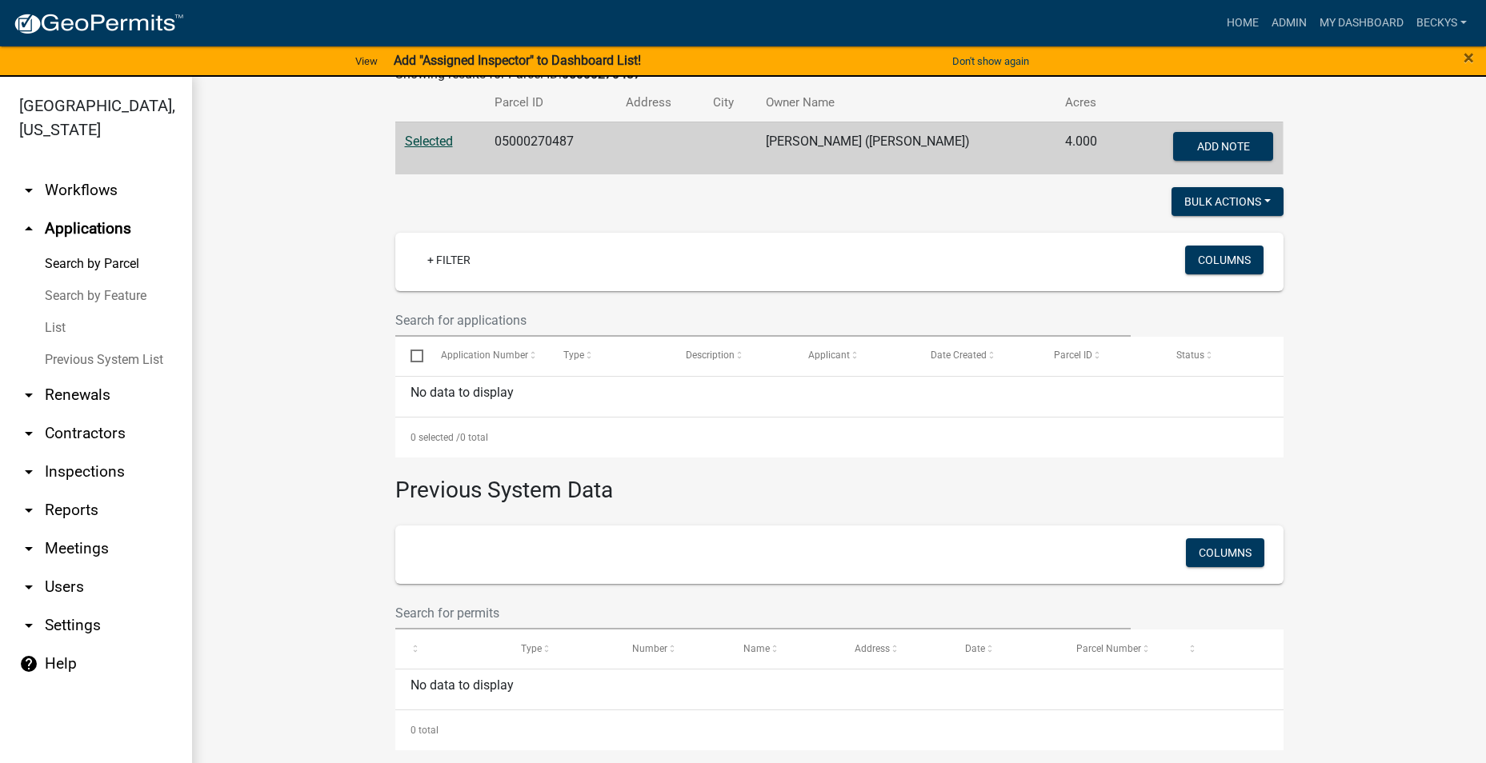
click at [55, 312] on link "List" at bounding box center [96, 328] width 192 height 32
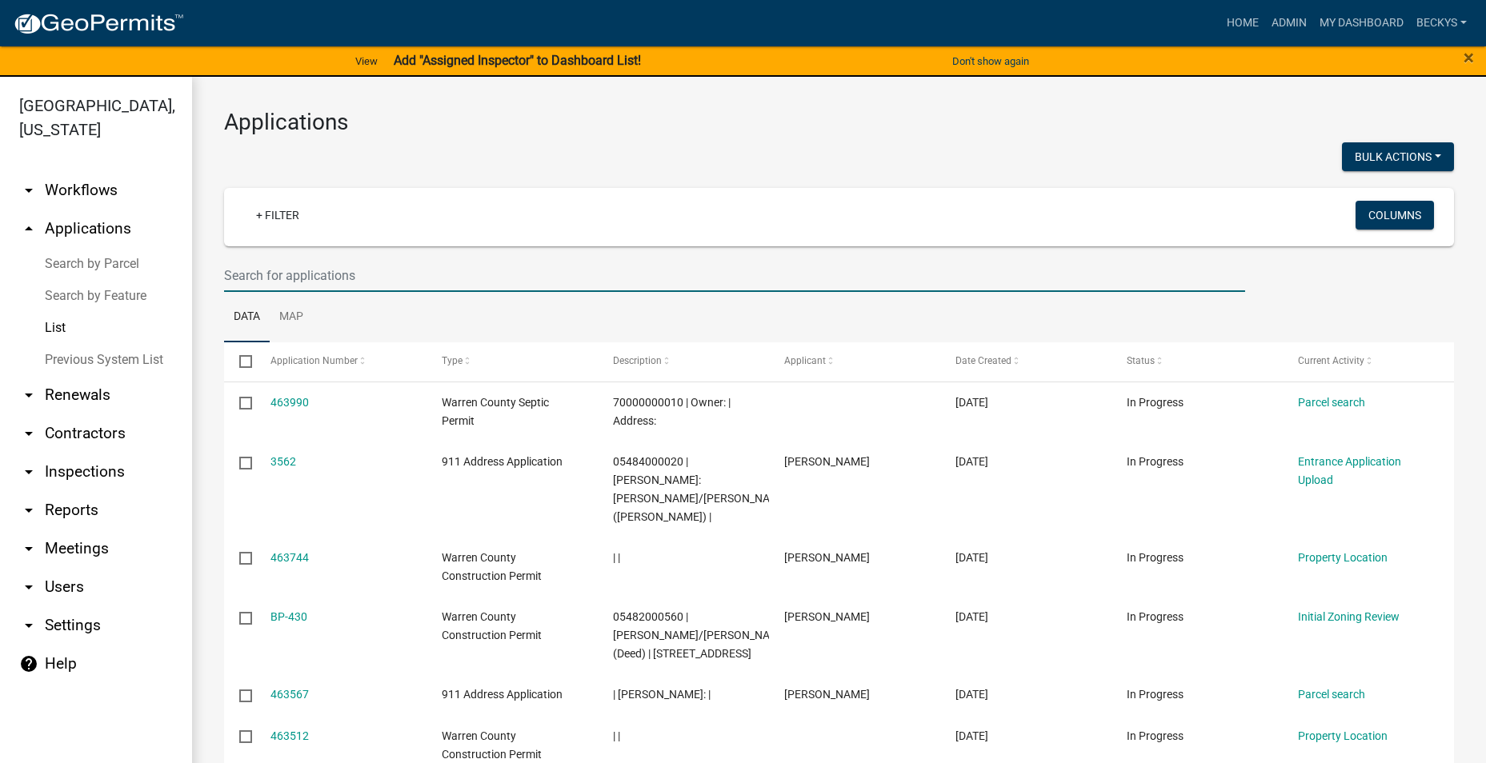
click at [240, 270] on input "text" at bounding box center [734, 275] width 1021 height 33
click at [252, 278] on input "text" at bounding box center [734, 275] width 1021 height 33
click at [235, 278] on input "text" at bounding box center [734, 275] width 1021 height 33
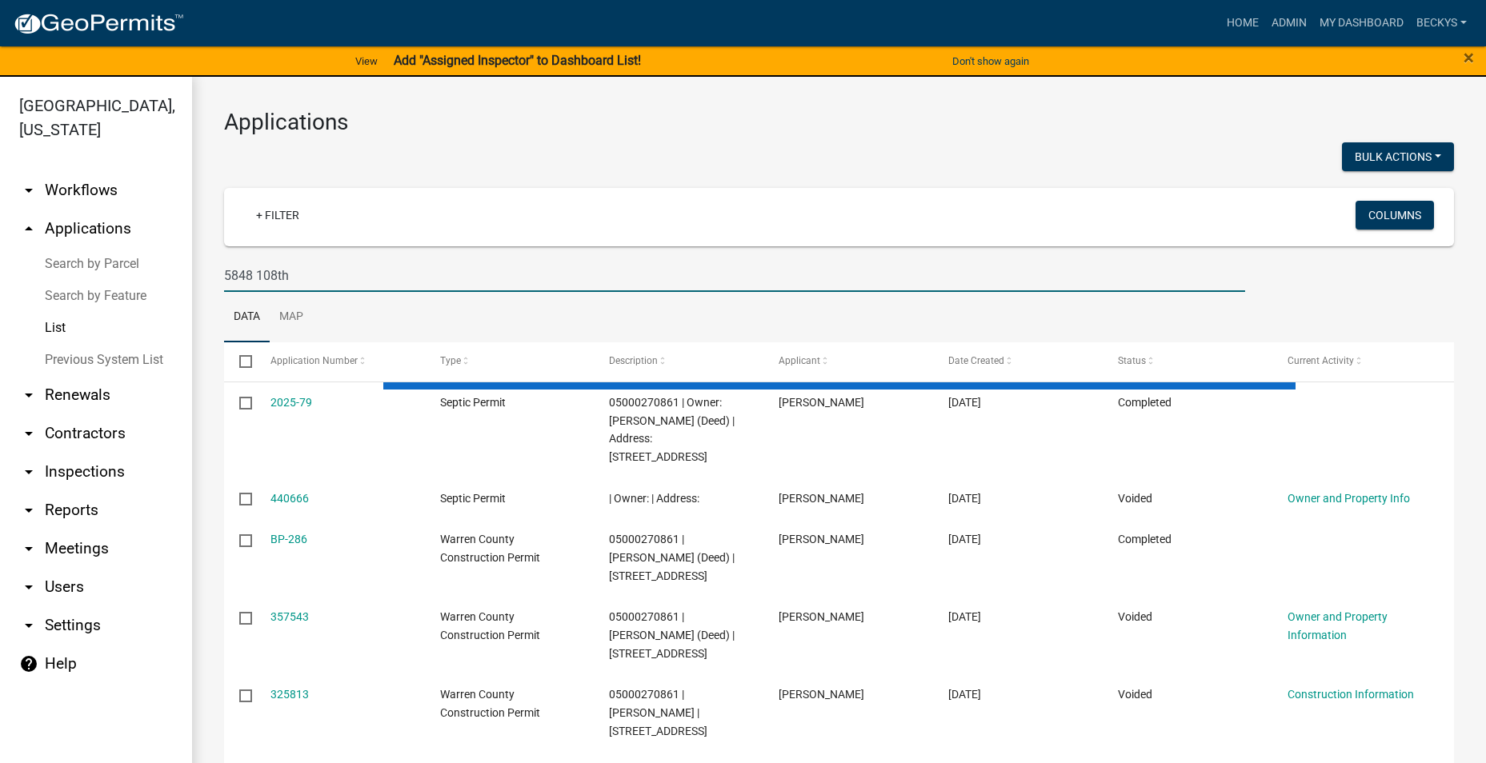
type input "5848 108th"
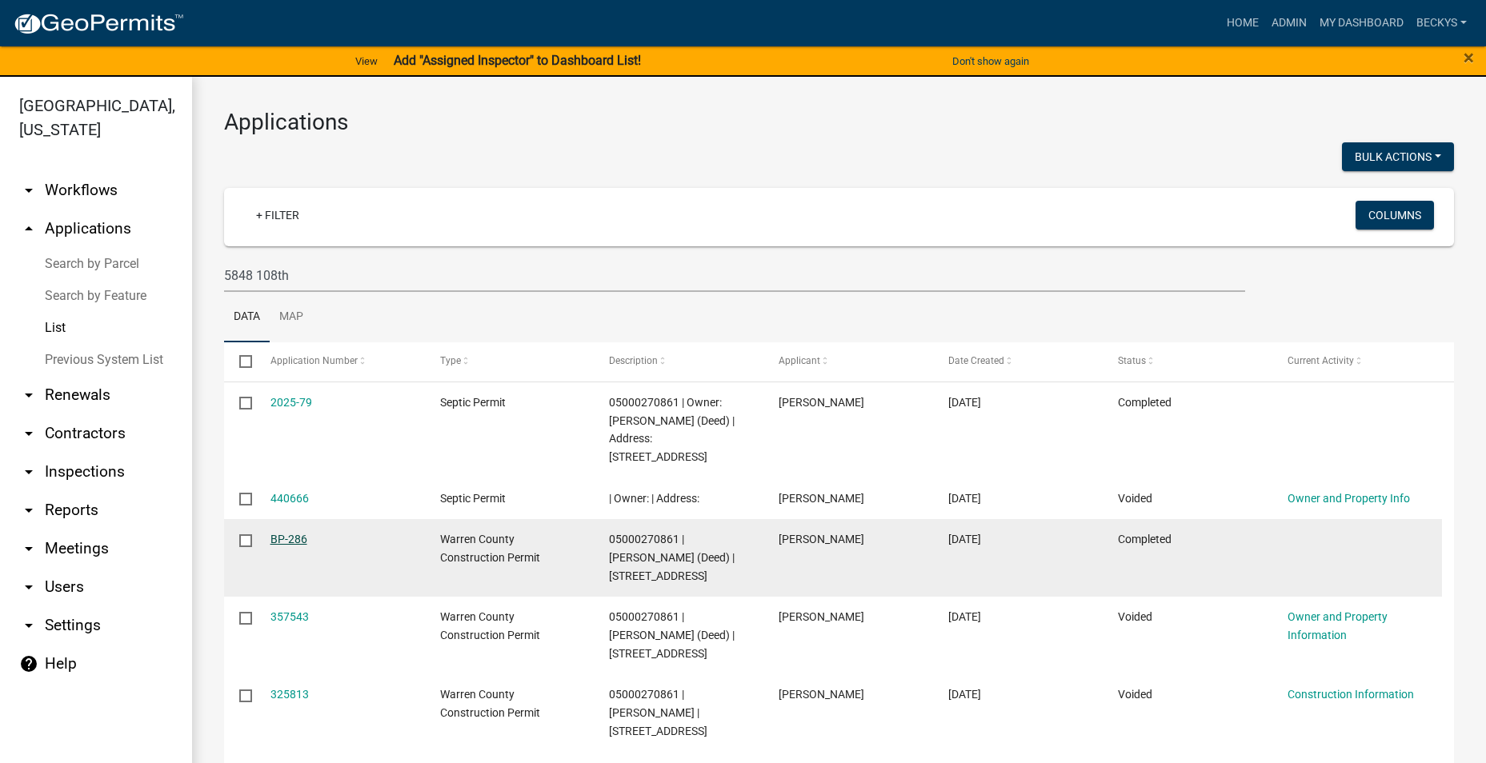
click at [288, 536] on link "BP-286" at bounding box center [288, 539] width 37 height 13
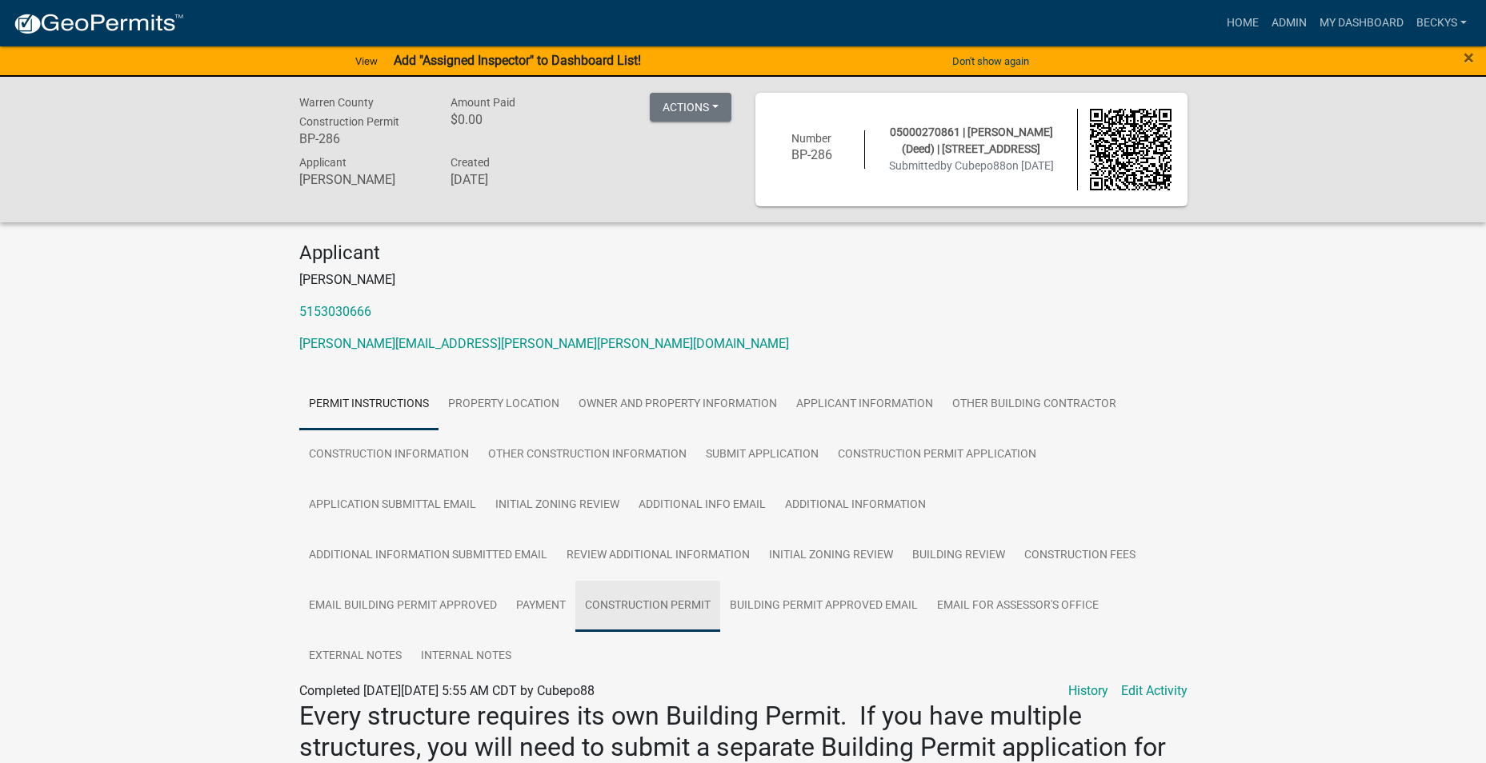
click at [644, 609] on link "Construction Permit" at bounding box center [647, 606] width 145 height 51
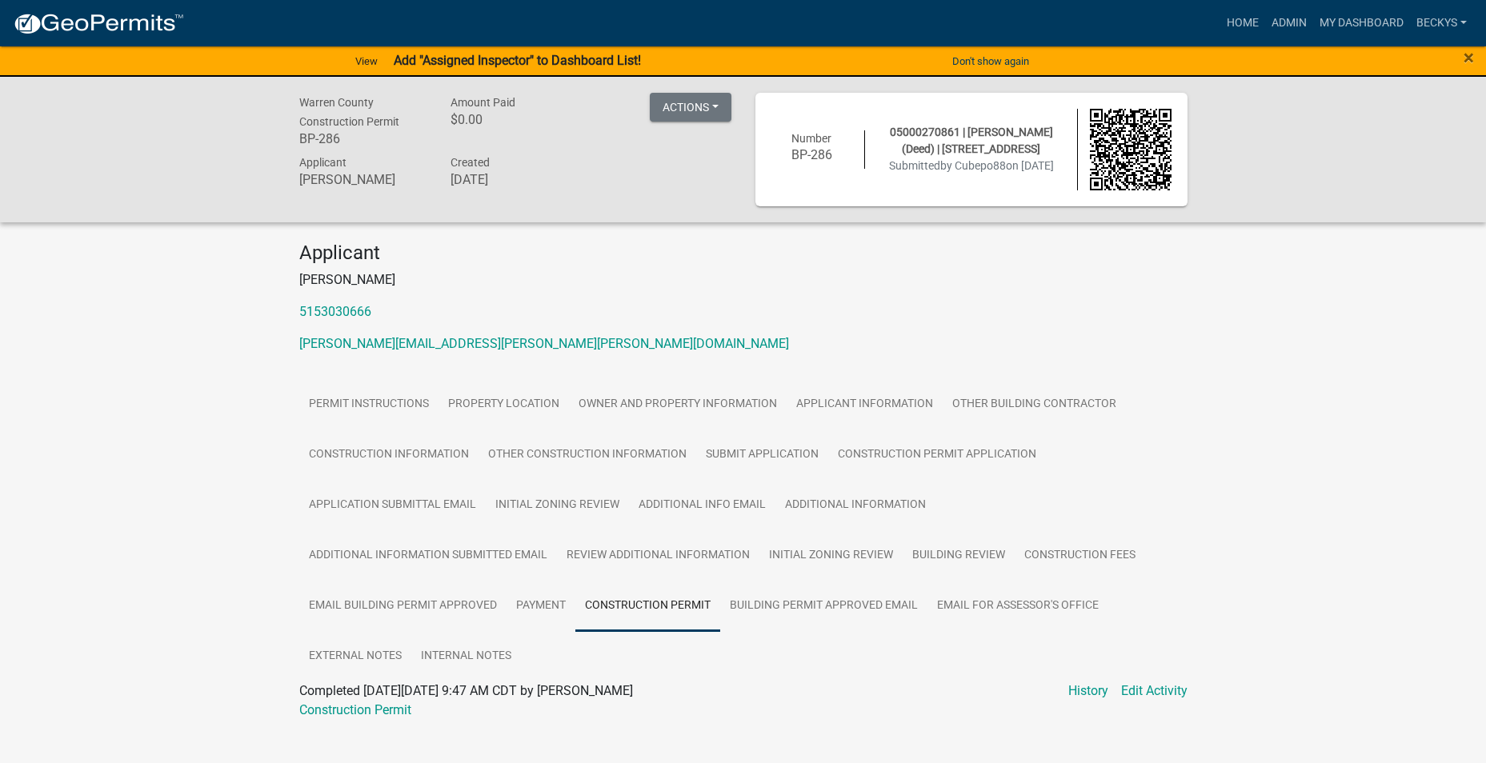
scroll to position [24, 0]
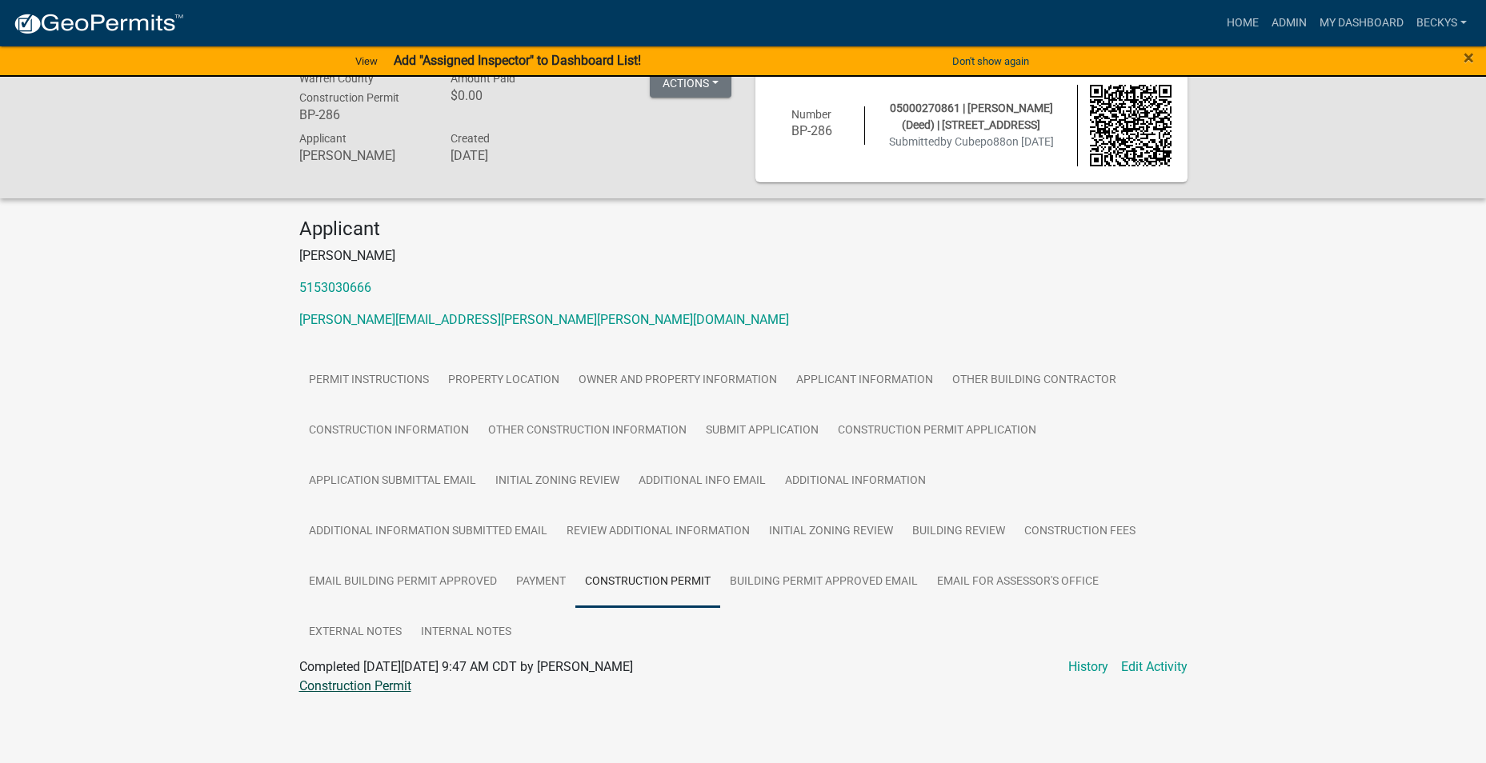
click at [394, 688] on link "Construction Permit" at bounding box center [355, 686] width 112 height 15
click at [1283, 22] on link "Admin" at bounding box center [1289, 23] width 48 height 30
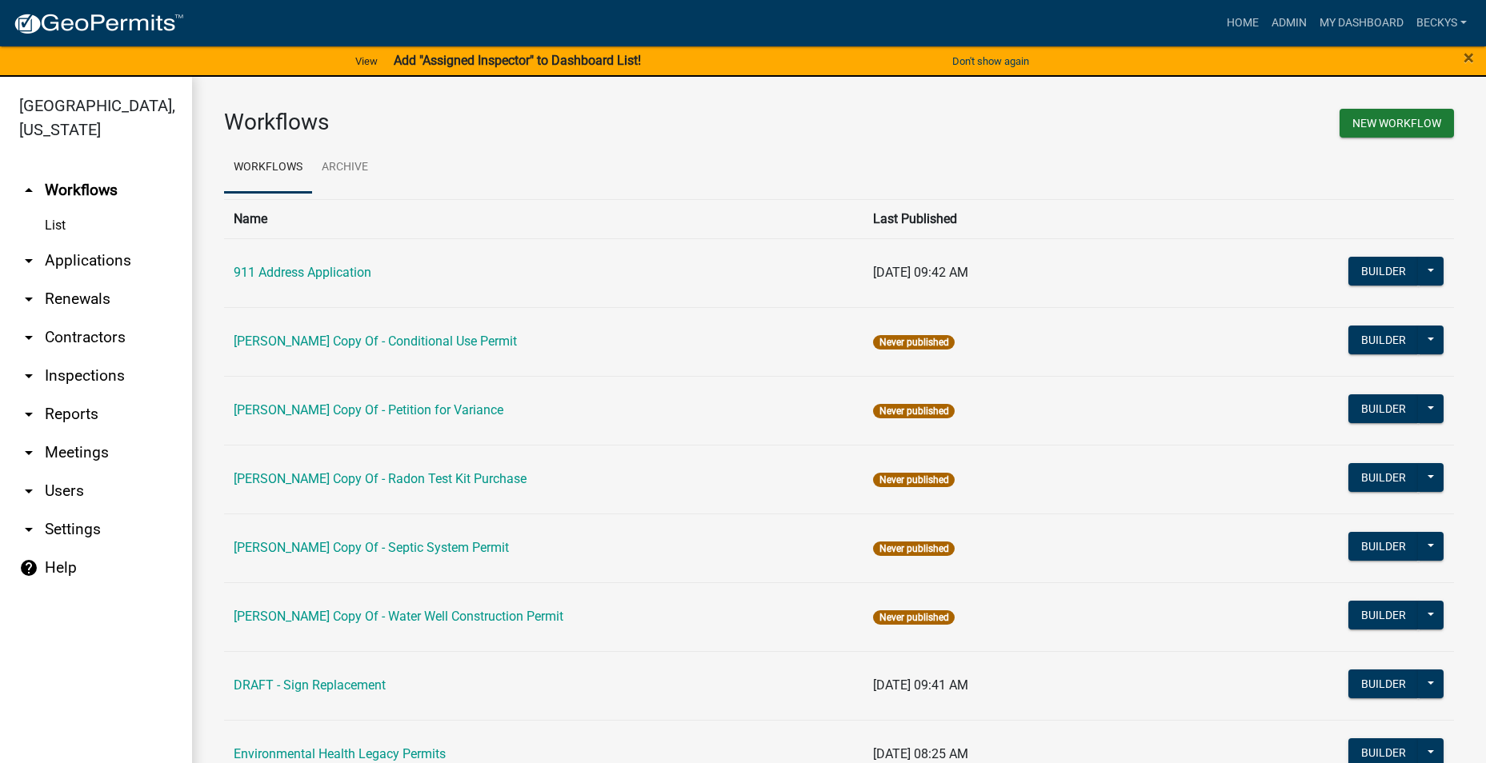
click at [69, 242] on link "arrow_drop_down Applications" at bounding box center [96, 261] width 192 height 38
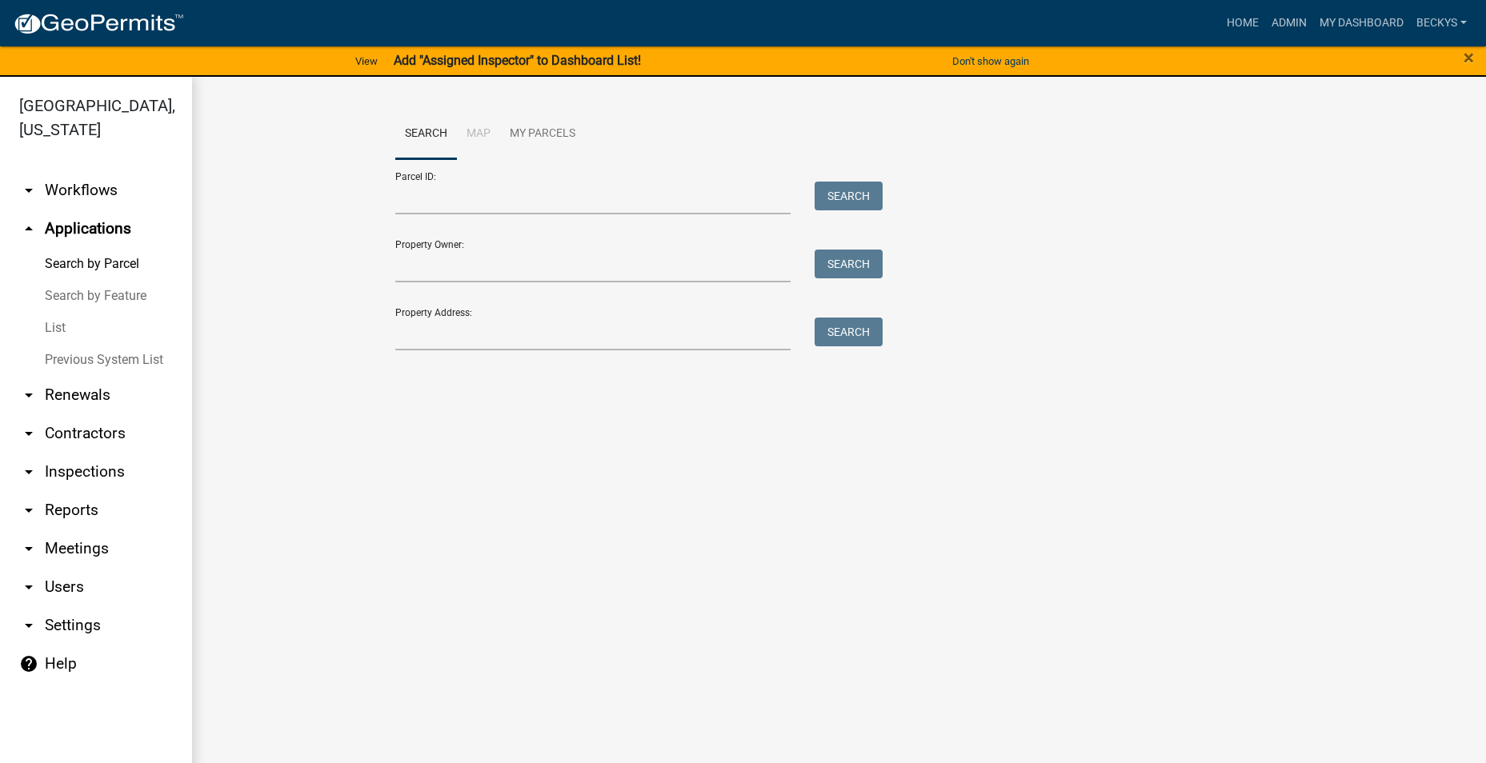
click at [65, 312] on link "List" at bounding box center [96, 328] width 192 height 32
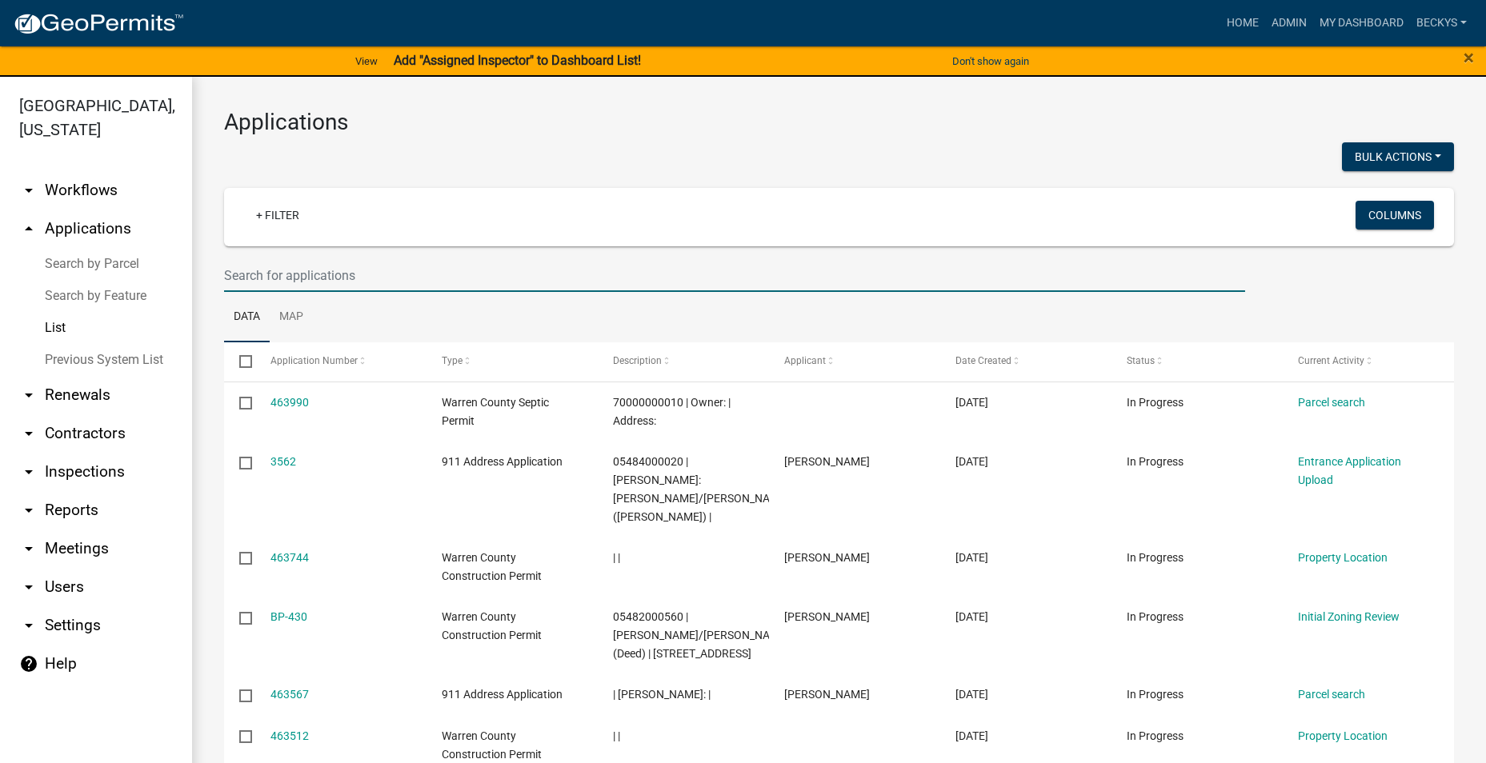
click at [237, 278] on input "text" at bounding box center [734, 275] width 1021 height 33
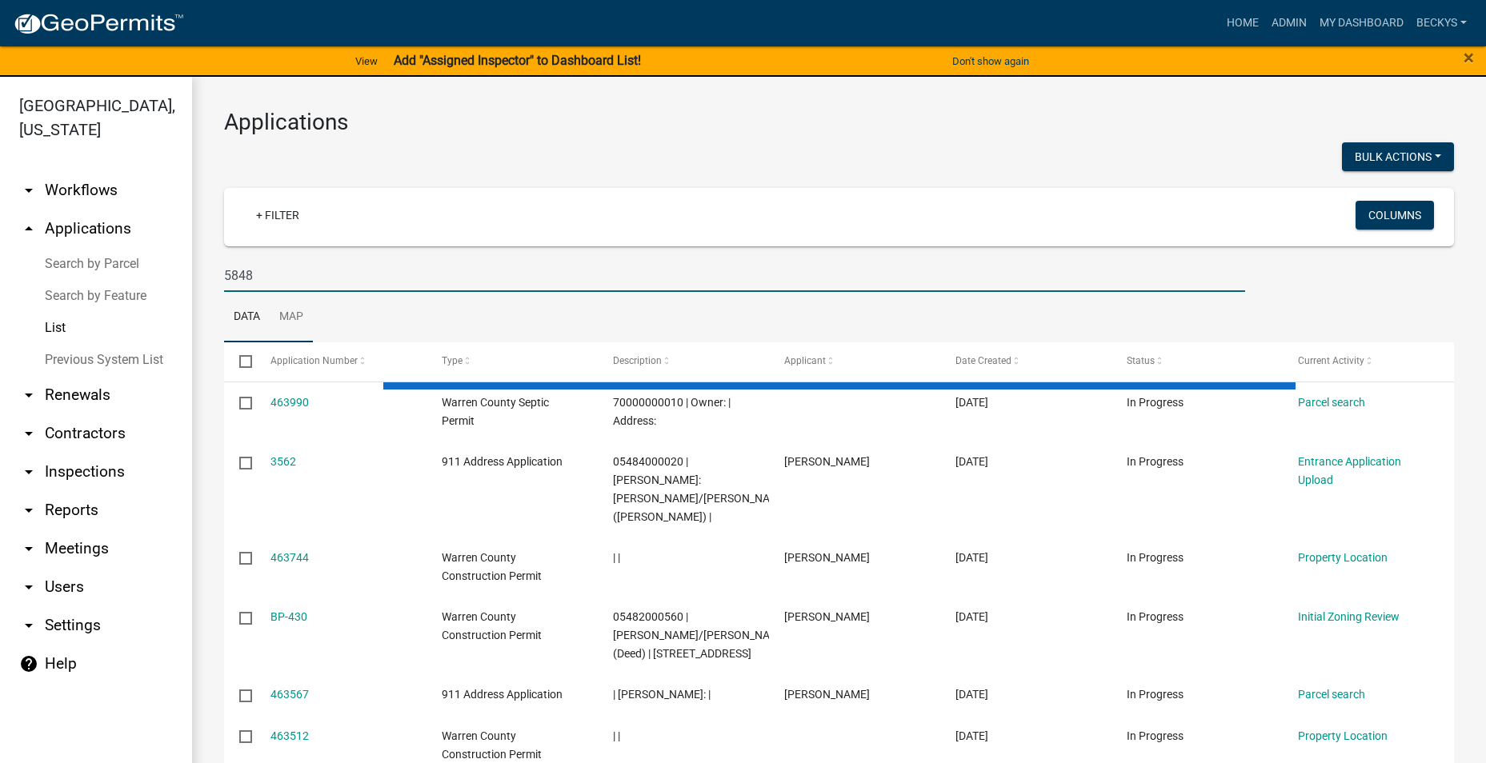
type input "5848"
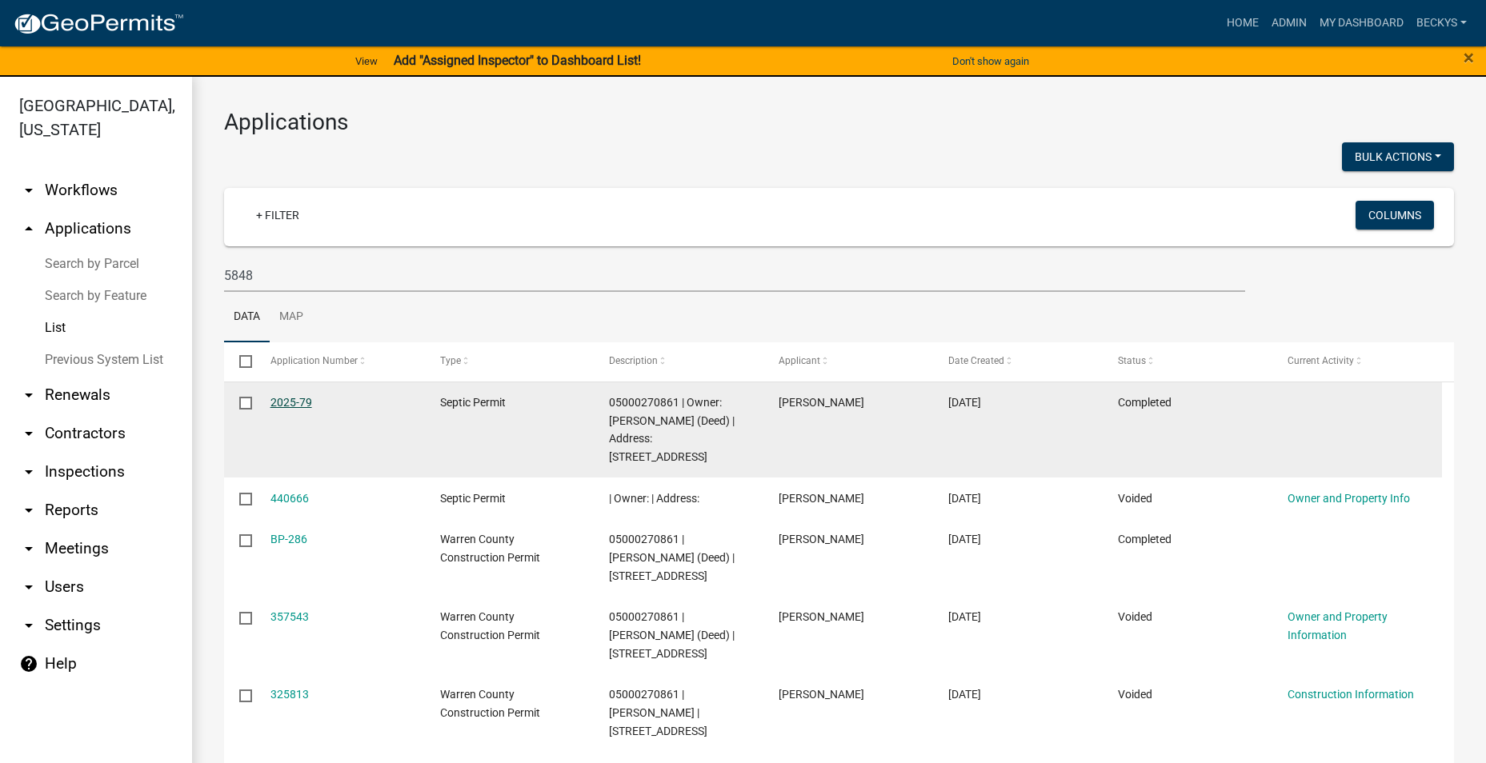
click at [285, 404] on link "2025-79" at bounding box center [291, 402] width 42 height 13
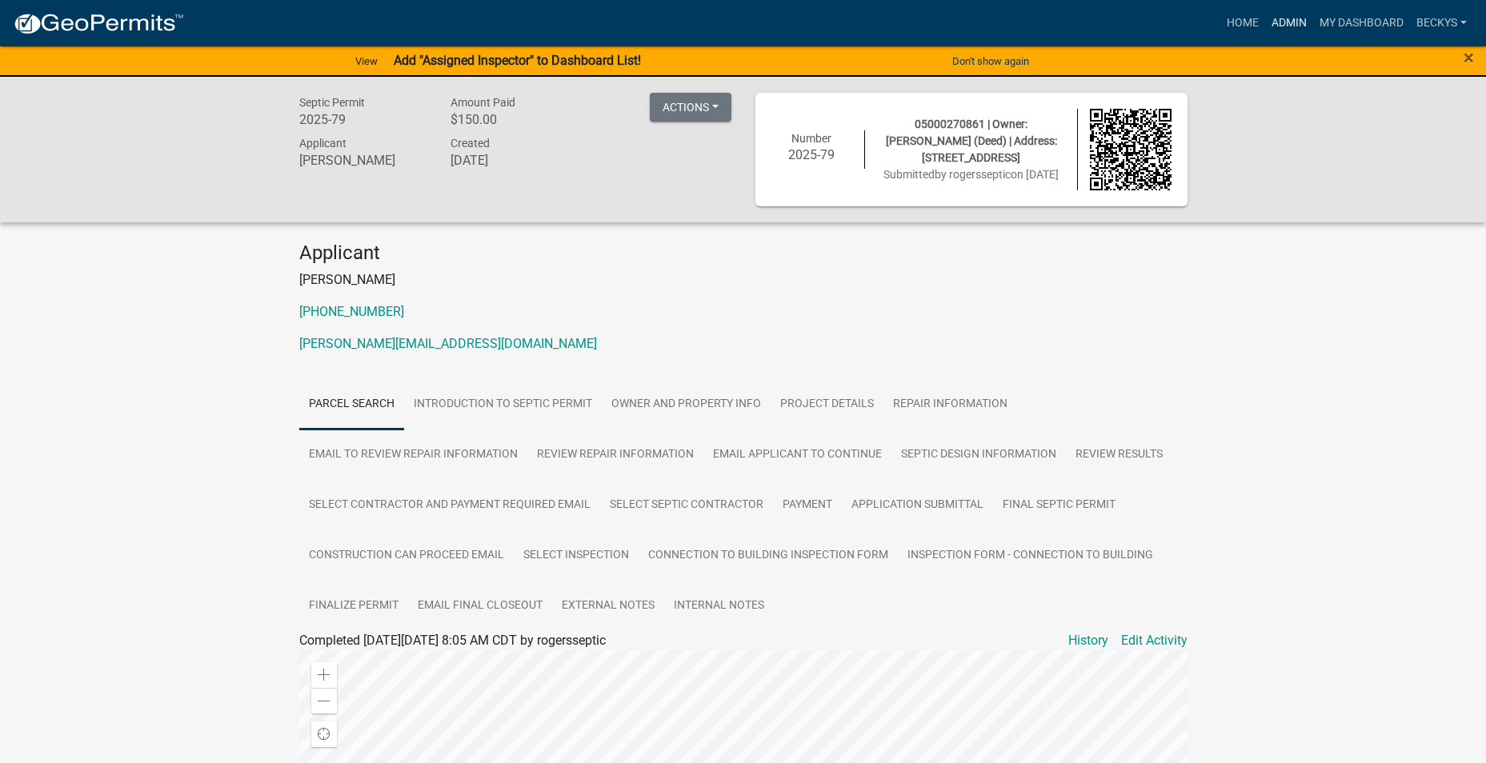
click at [1280, 18] on link "Admin" at bounding box center [1289, 23] width 48 height 30
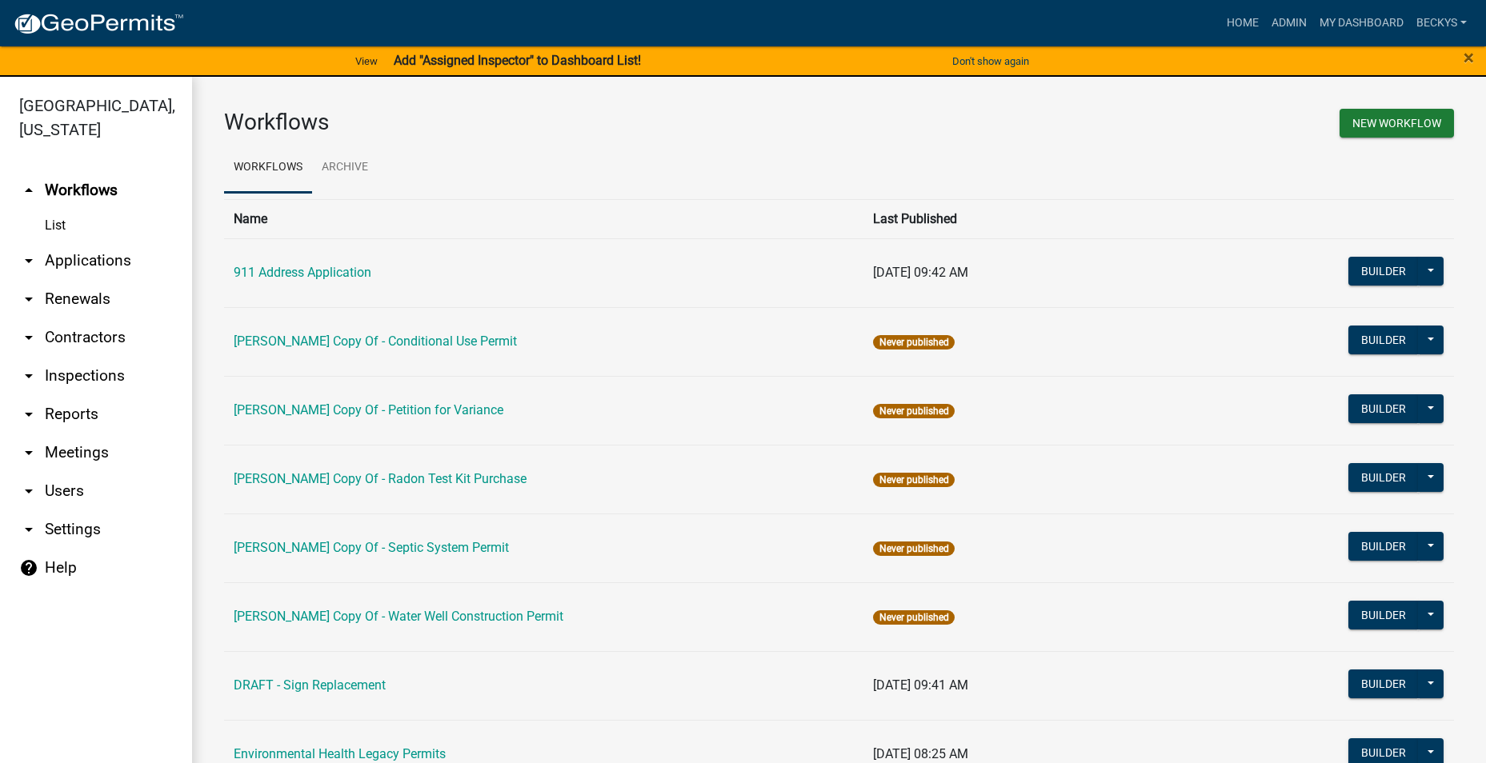
click at [62, 242] on link "arrow_drop_down Applications" at bounding box center [96, 261] width 192 height 38
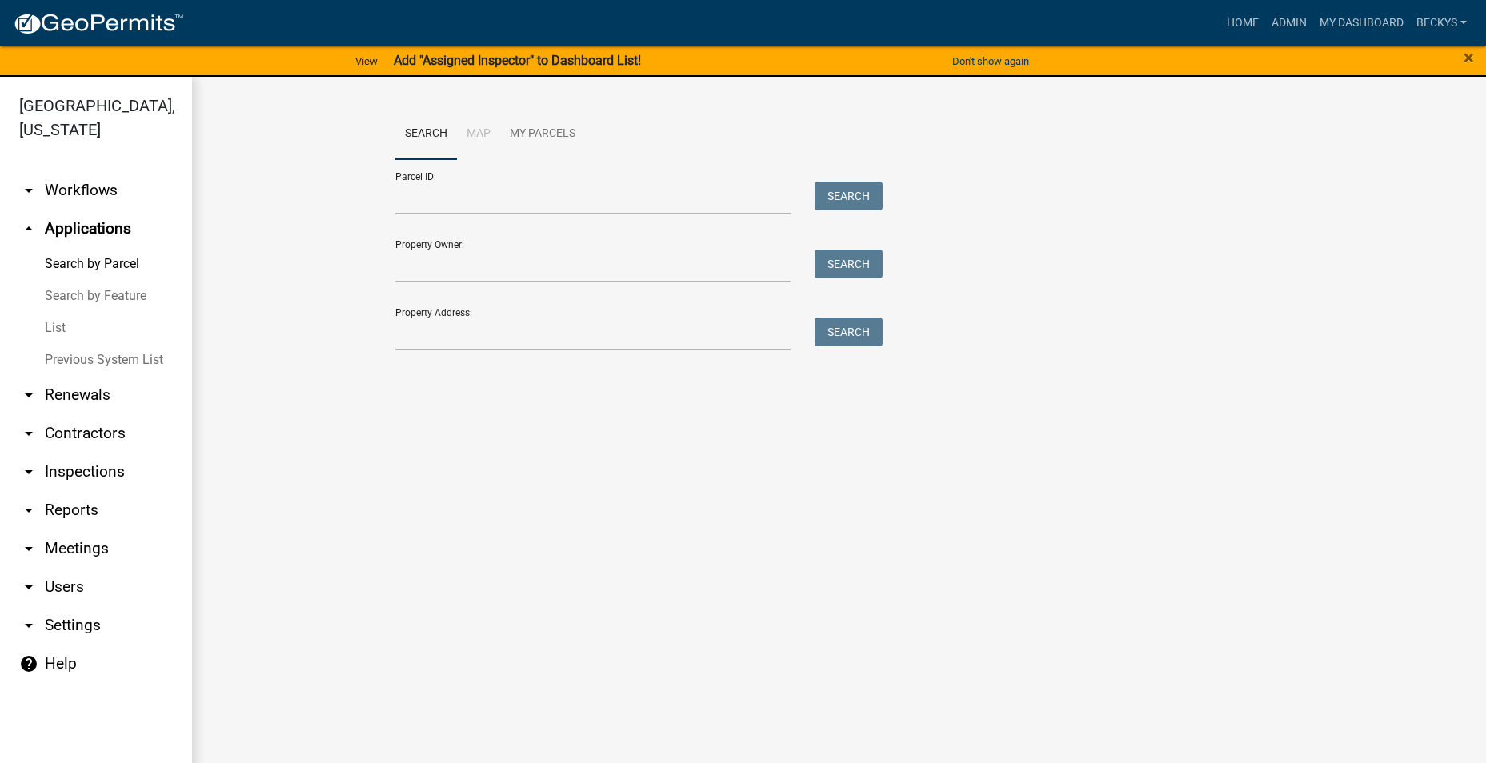
click at [408, 216] on form "Parcel ID: Search Property Owner: Search Property Address: Search" at bounding box center [635, 254] width 480 height 191
click at [409, 205] on input "Parcel ID:" at bounding box center [593, 198] width 396 height 33
click at [69, 312] on link "List" at bounding box center [96, 328] width 192 height 32
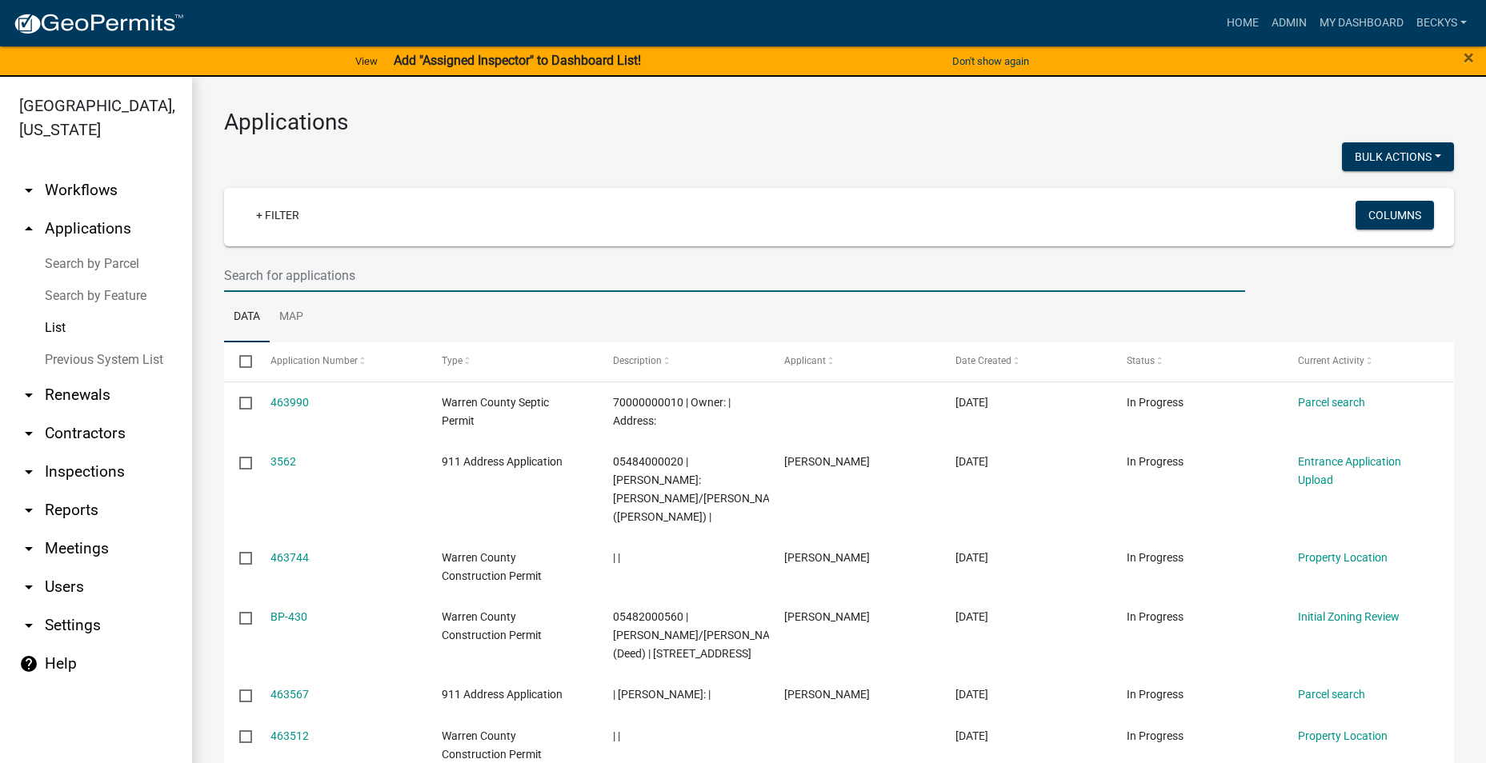
click at [226, 278] on input "text" at bounding box center [734, 275] width 1021 height 33
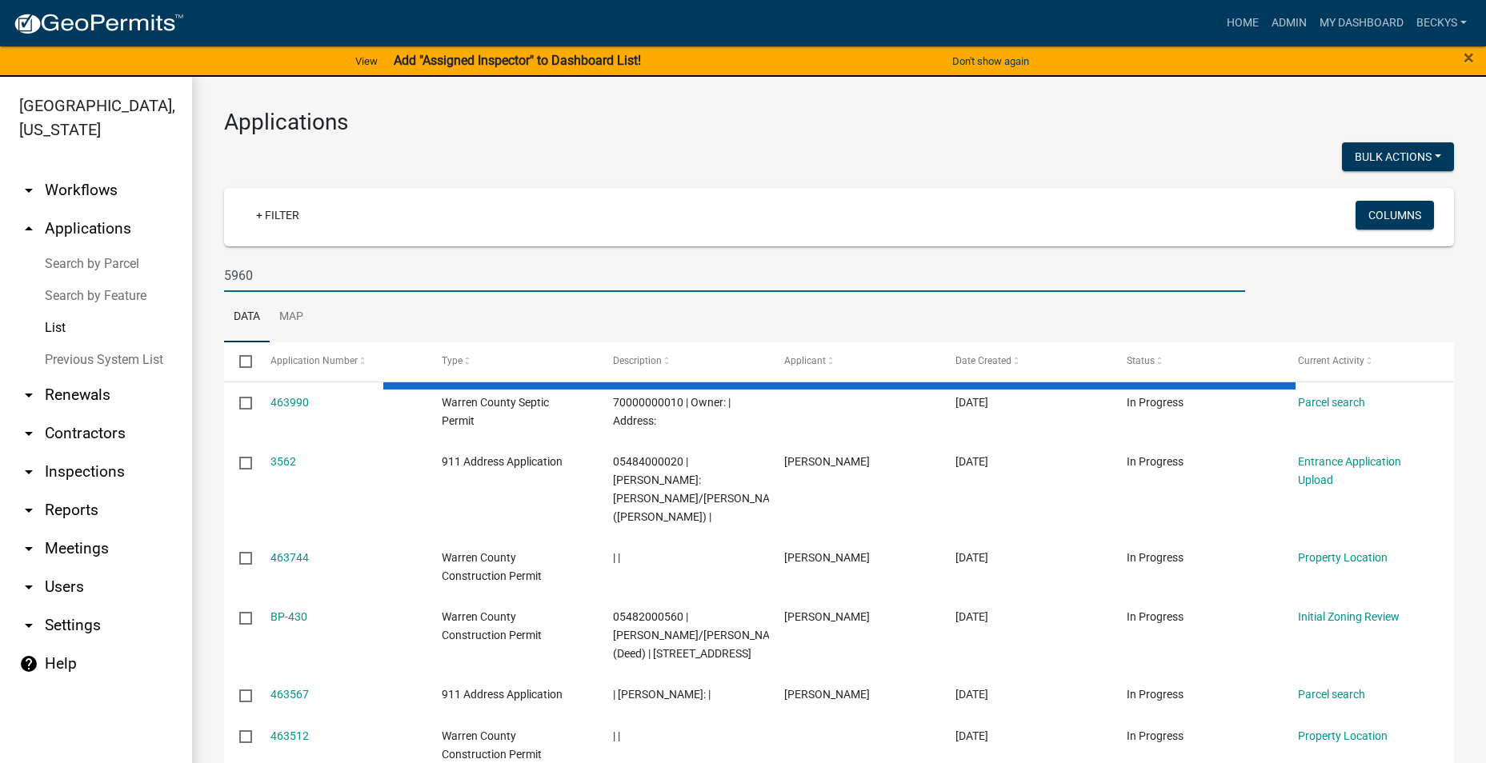
type input "5960"
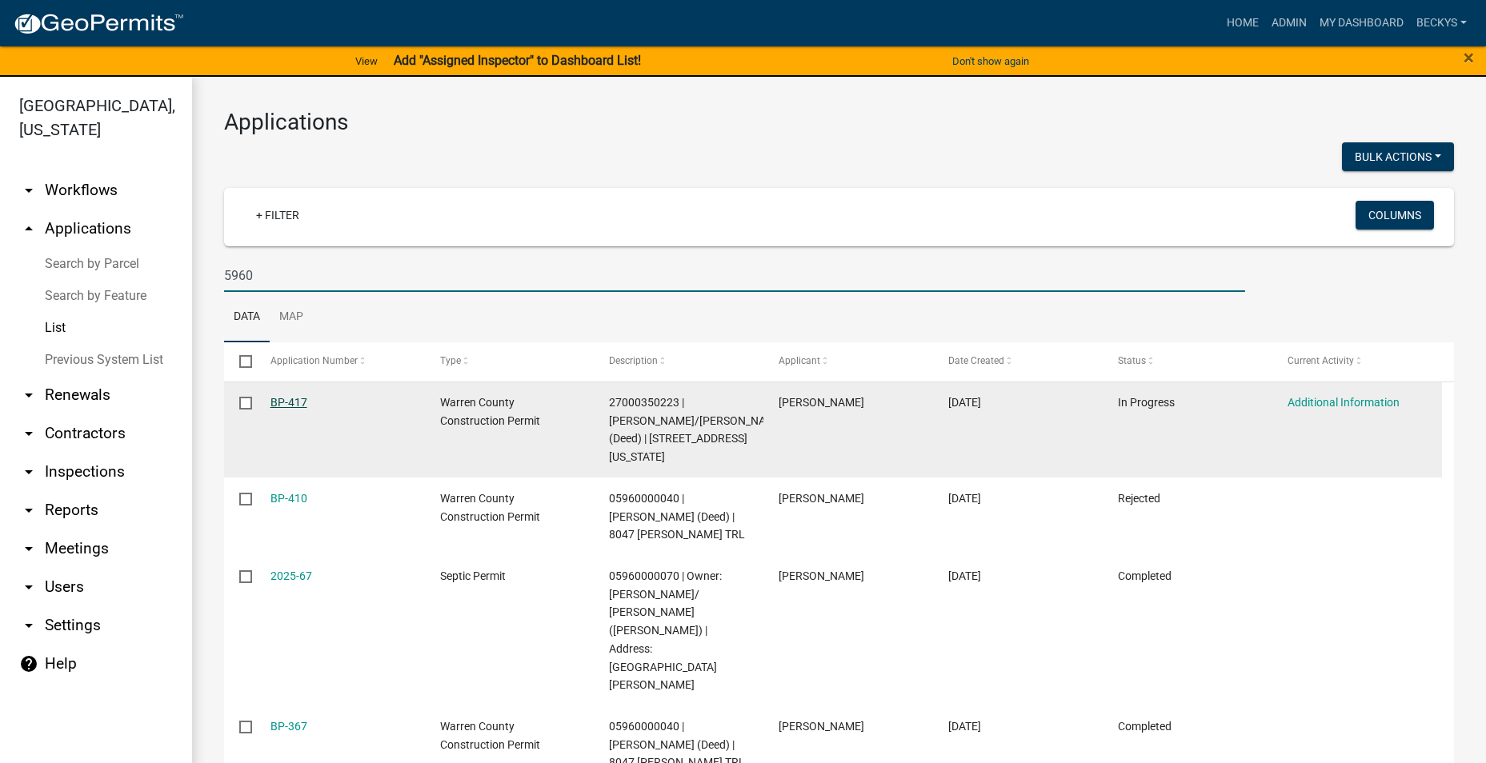
click at [294, 398] on link "BP-417" at bounding box center [288, 402] width 37 height 13
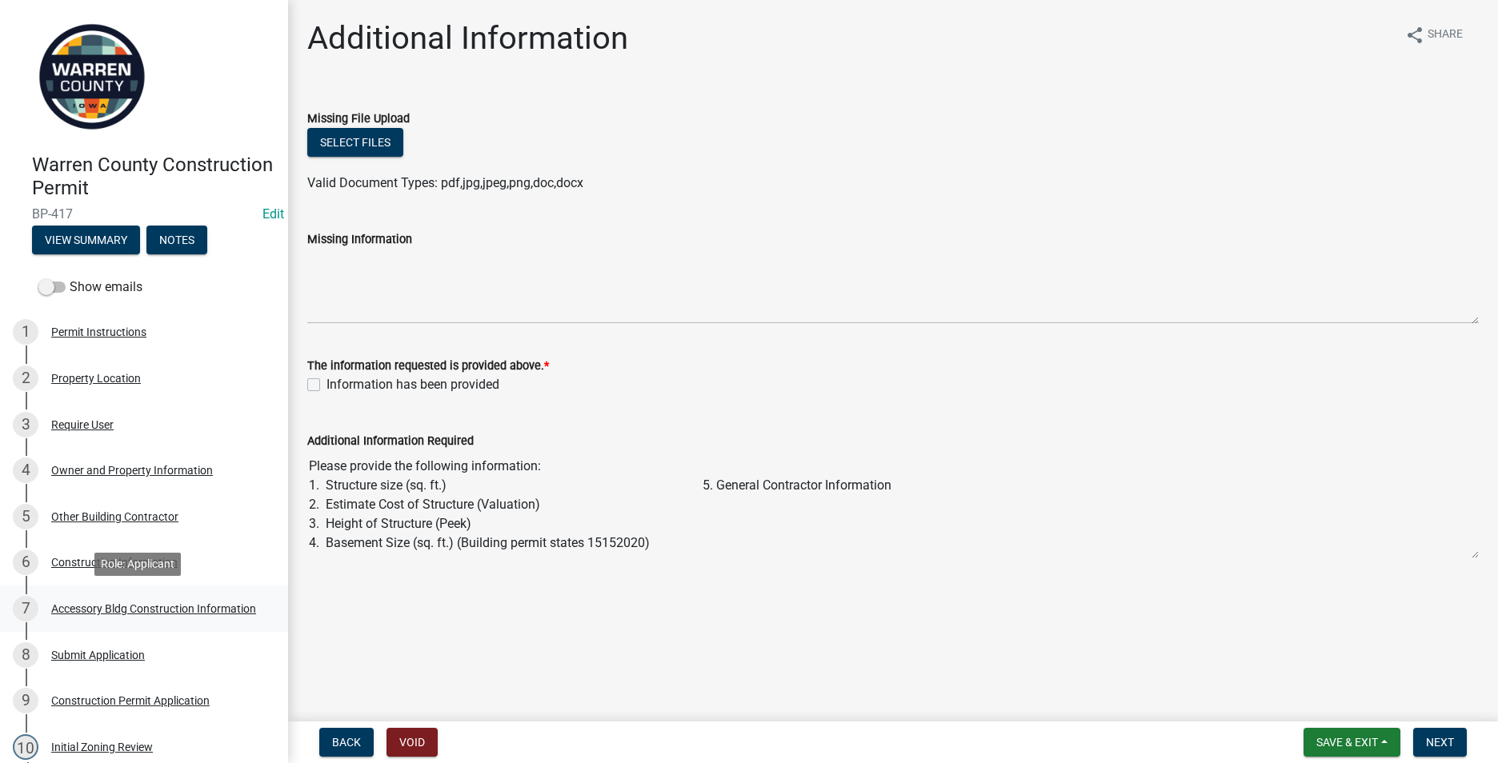
click at [101, 603] on div "Accessory Bldg Construction Information" at bounding box center [153, 608] width 205 height 11
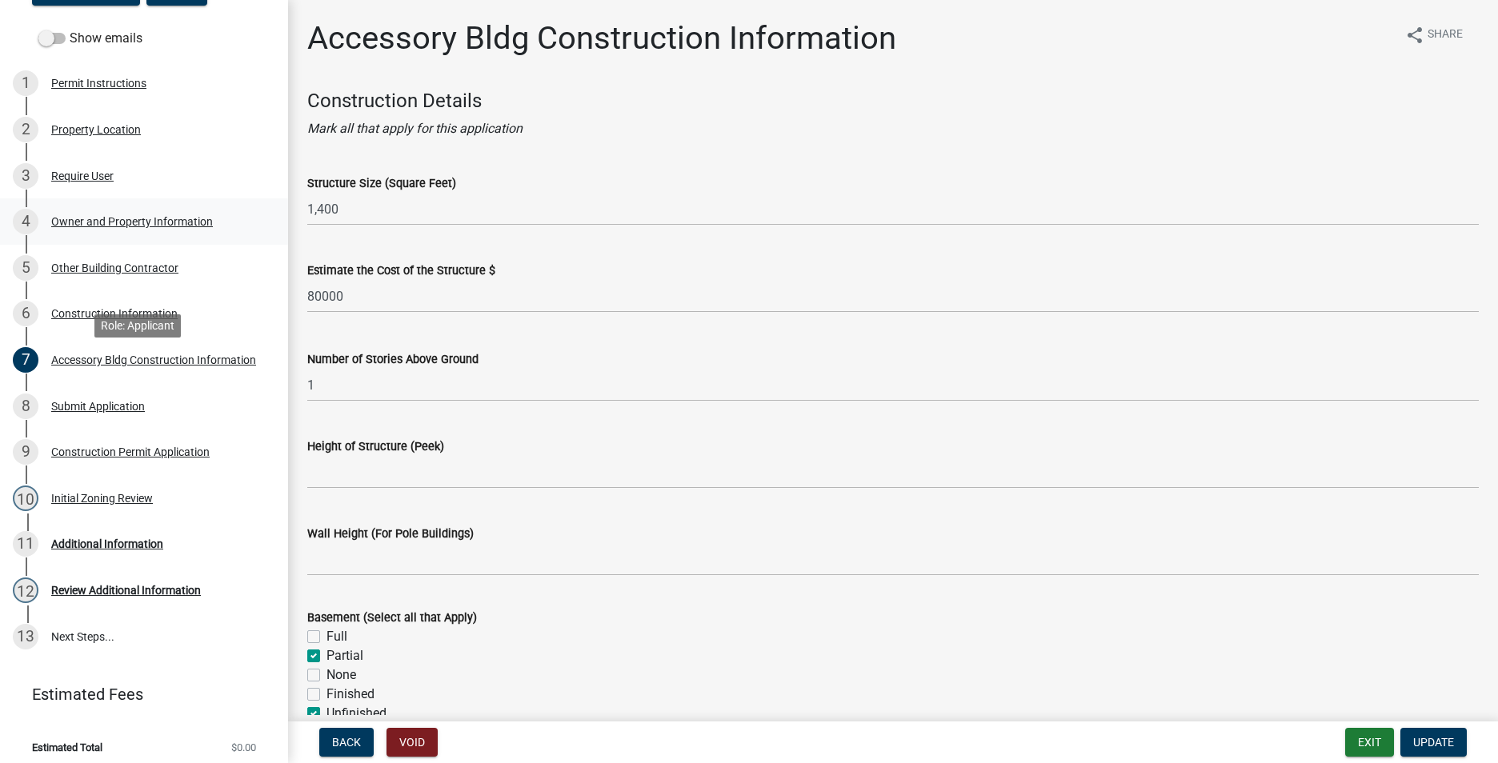
scroll to position [258, 0]
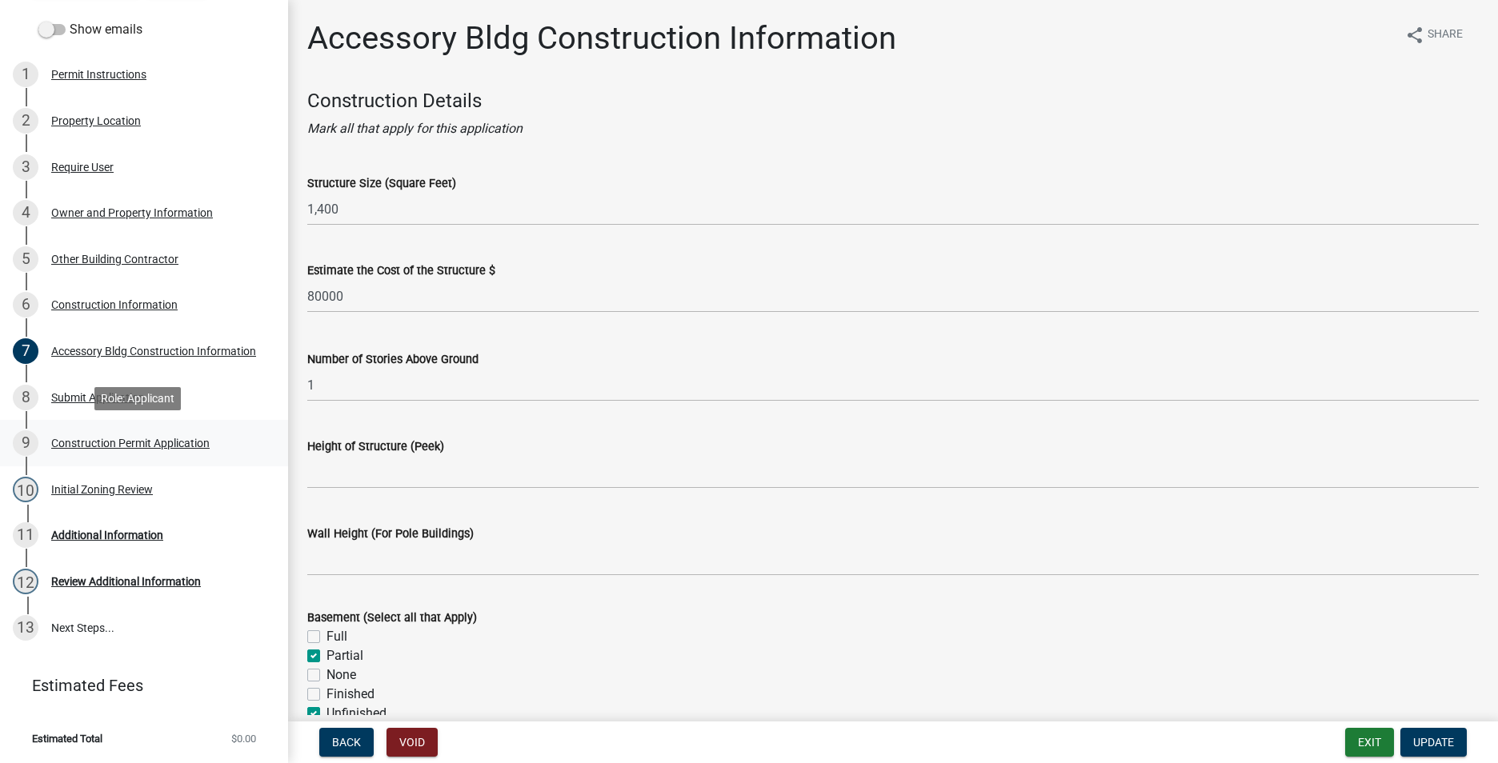
click at [82, 439] on div "Construction Permit Application" at bounding box center [130, 443] width 158 height 11
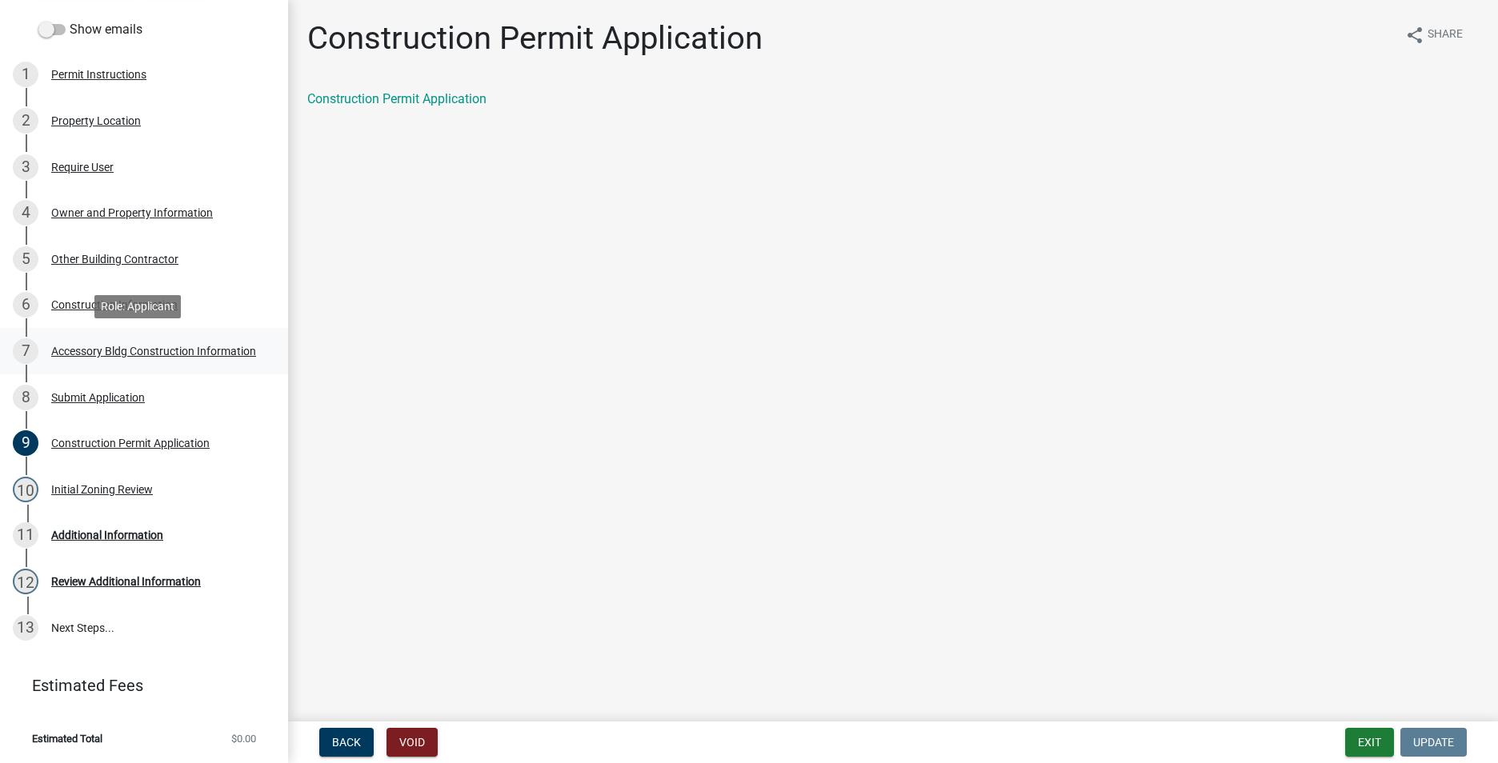
click at [92, 354] on div "Accessory Bldg Construction Information" at bounding box center [153, 351] width 205 height 11
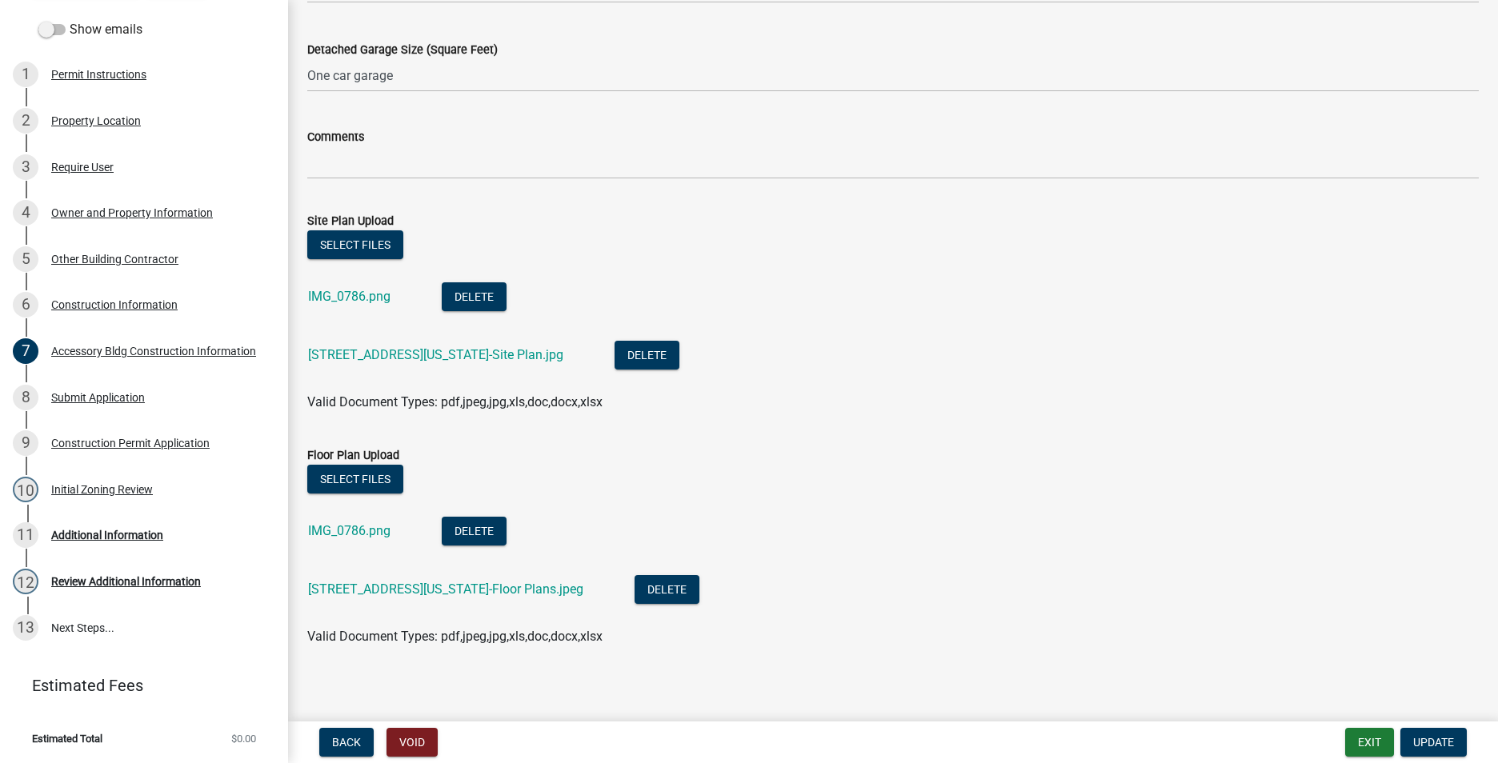
scroll to position [836, 0]
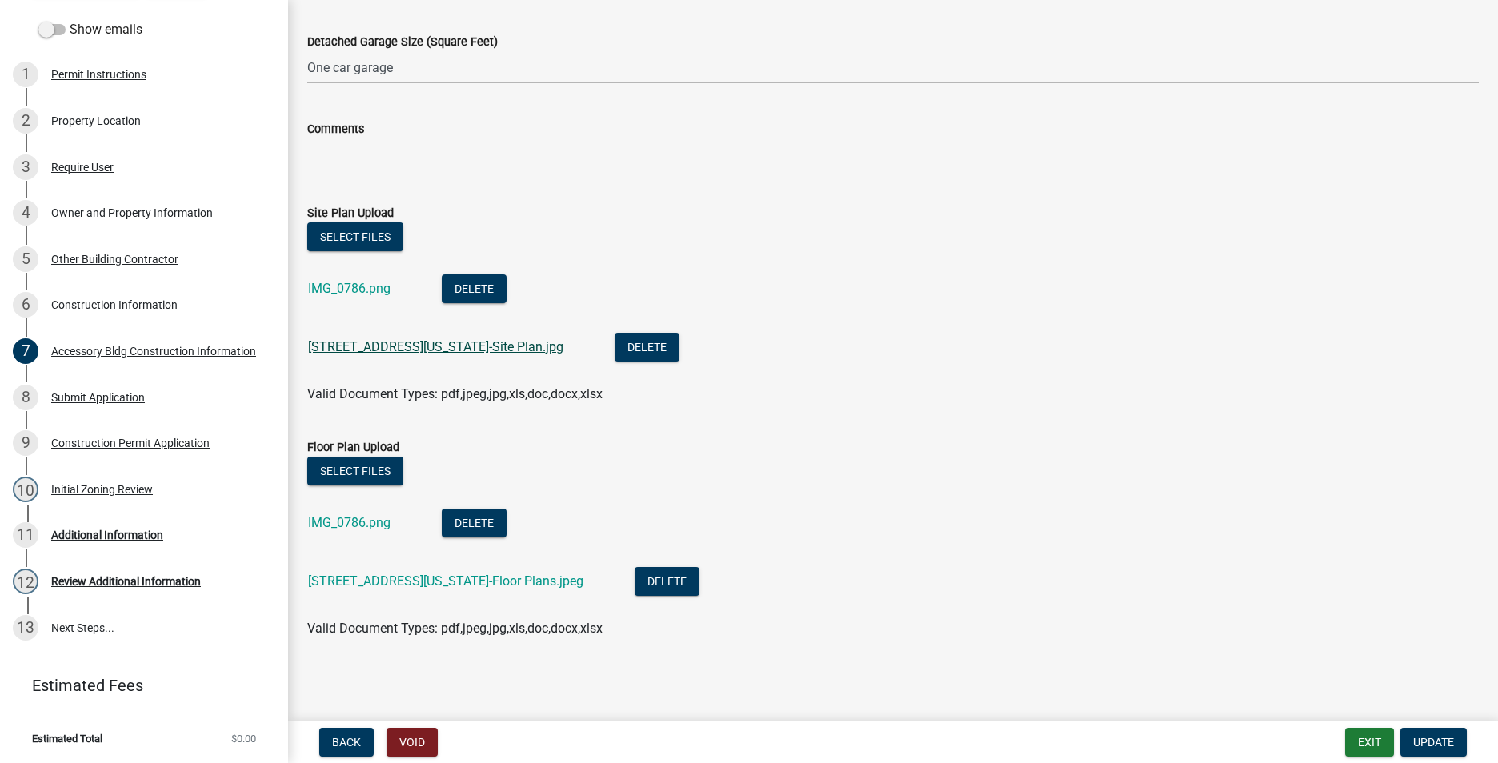
click at [354, 342] on link "[STREET_ADDRESS][US_STATE]-Site Plan.jpg" at bounding box center [435, 346] width 255 height 15
click at [634, 579] on button "Delete" at bounding box center [666, 581] width 65 height 29
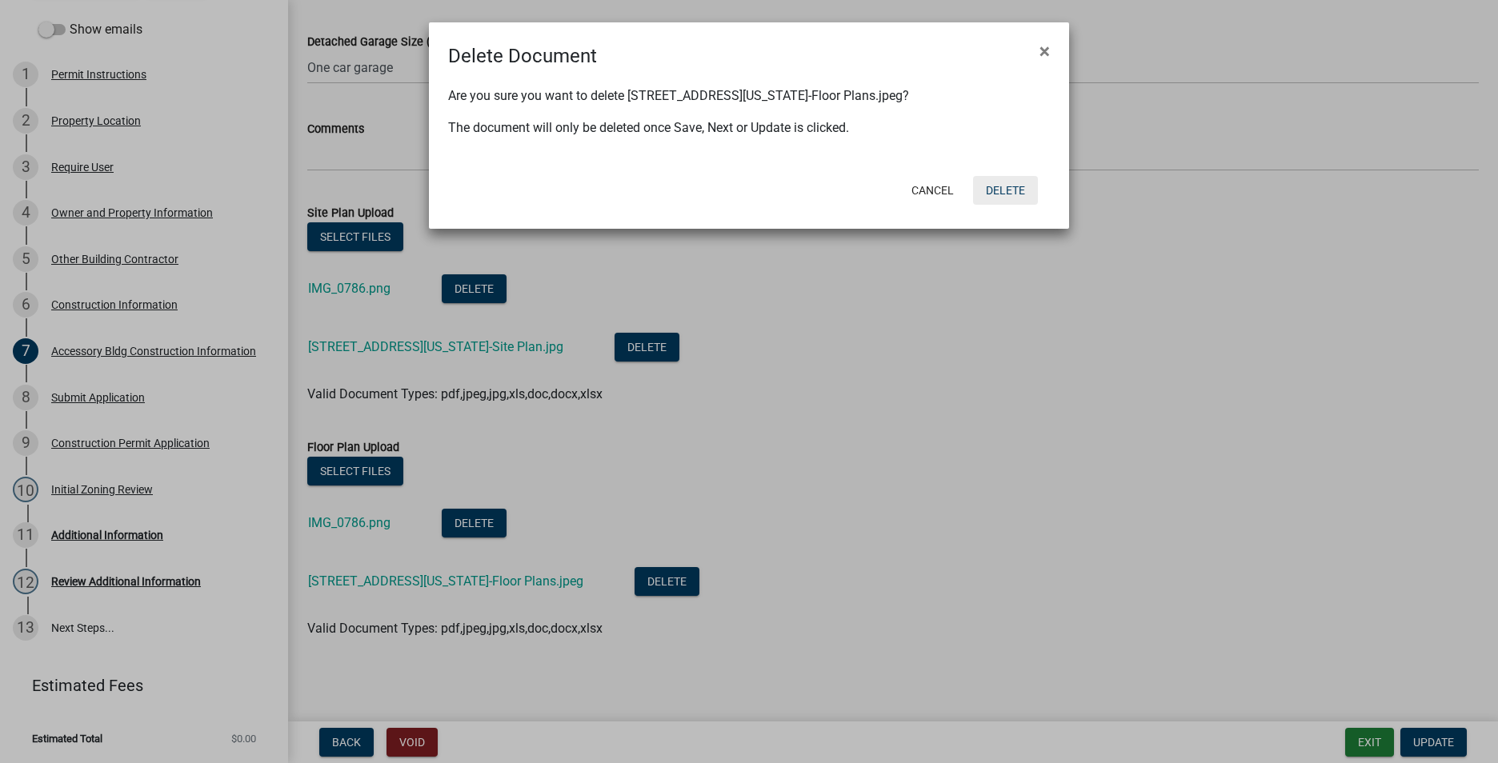
click at [1012, 191] on button "Delete" at bounding box center [1005, 190] width 65 height 29
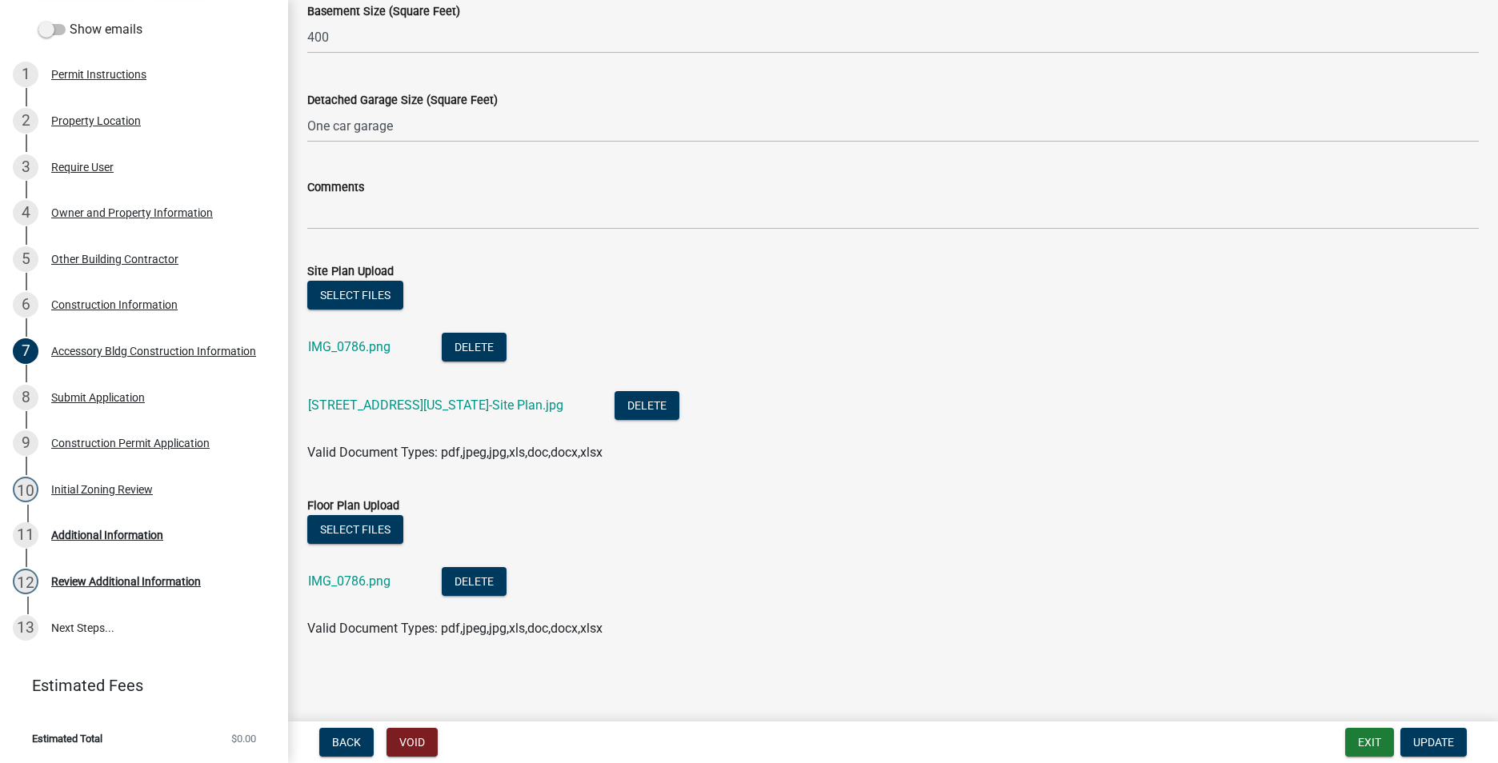
scroll to position [778, 0]
click at [440, 407] on link "[STREET_ADDRESS][US_STATE]-Site Plan.jpg" at bounding box center [435, 405] width 255 height 15
click at [614, 405] on button "Delete" at bounding box center [646, 405] width 65 height 29
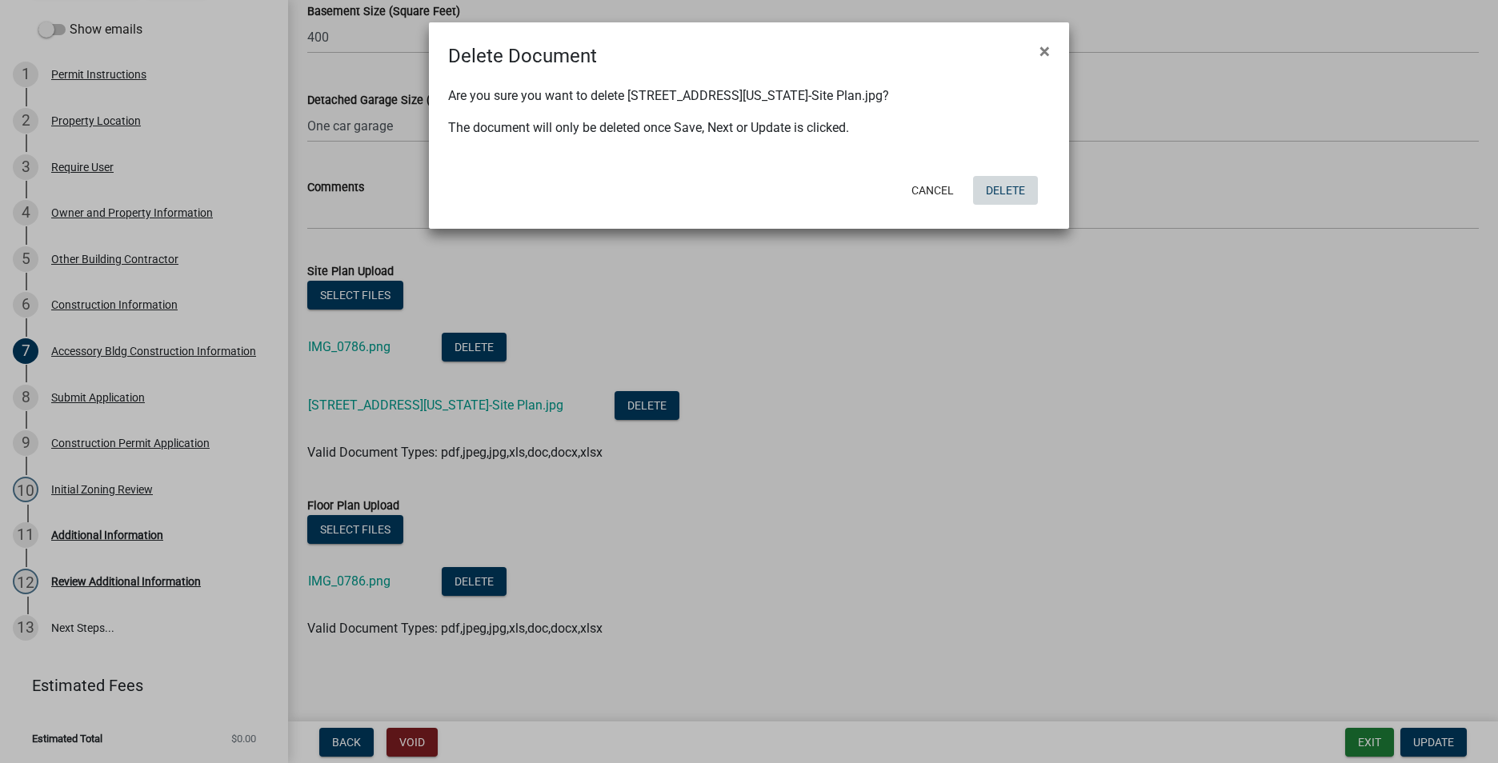
click at [996, 181] on button "Delete" at bounding box center [1005, 190] width 65 height 29
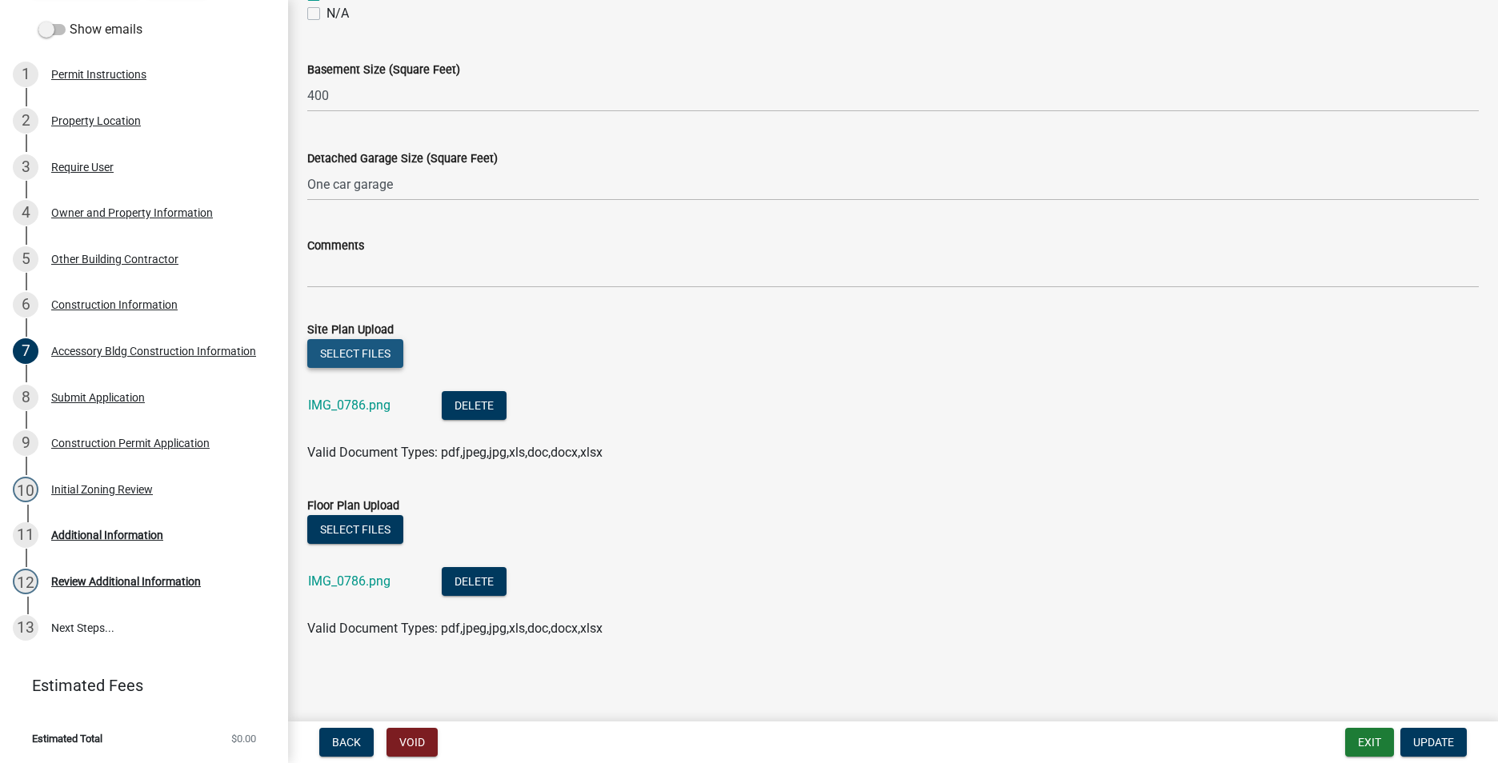
click at [370, 357] on button "Select files" at bounding box center [355, 353] width 96 height 29
